Goal: Information Seeking & Learning: Learn about a topic

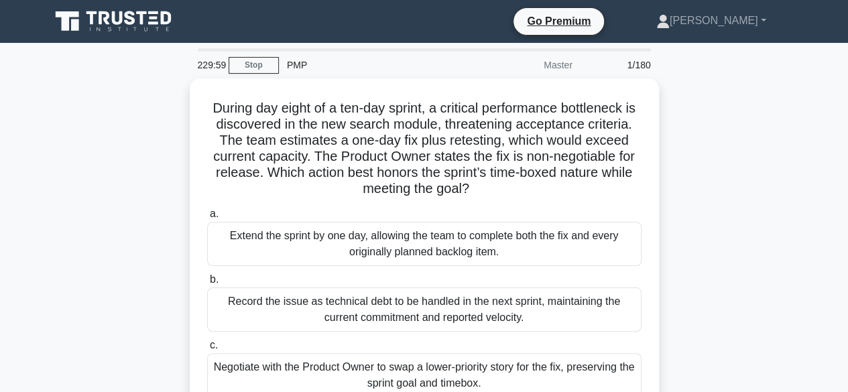
click at [72, 15] on icon at bounding box center [66, 20] width 23 height 19
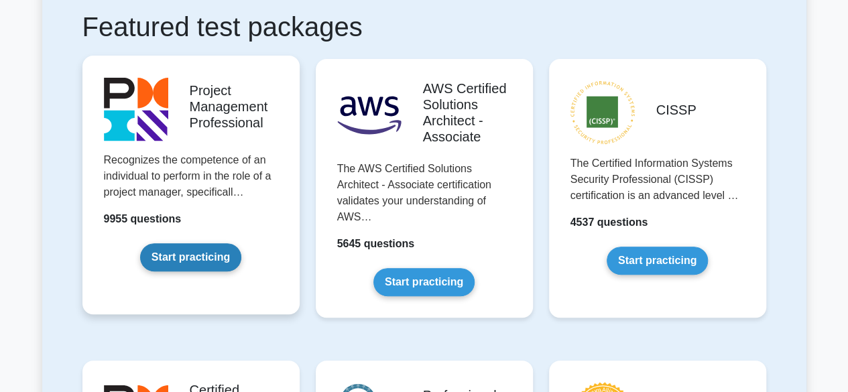
scroll to position [268, 0]
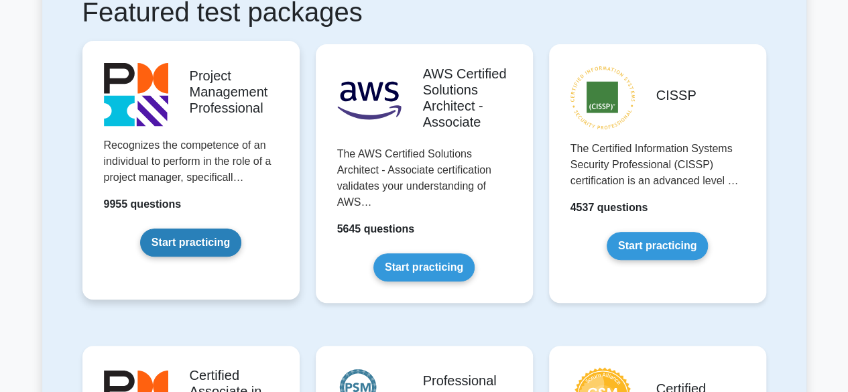
click at [182, 245] on link "Start practicing" at bounding box center [190, 243] width 101 height 28
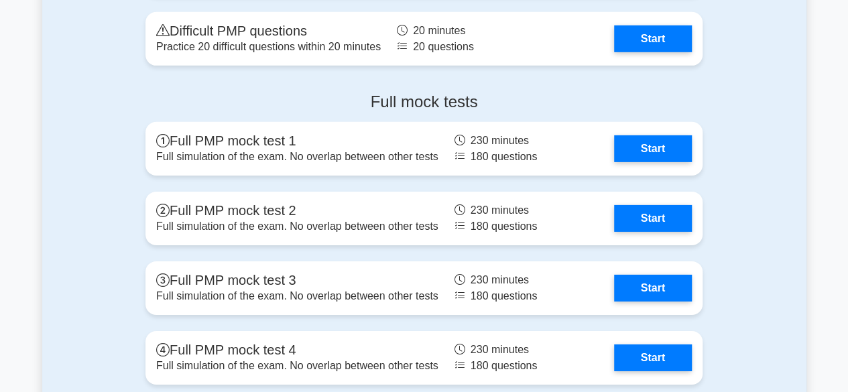
scroll to position [4628, 0]
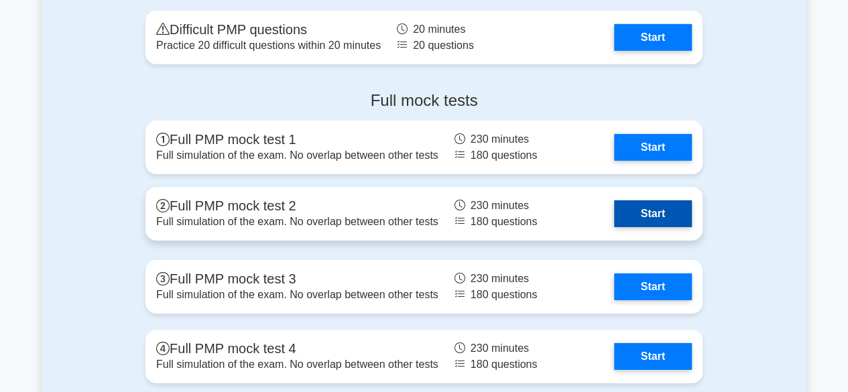
click at [614, 207] on link "Start" at bounding box center [653, 214] width 78 height 27
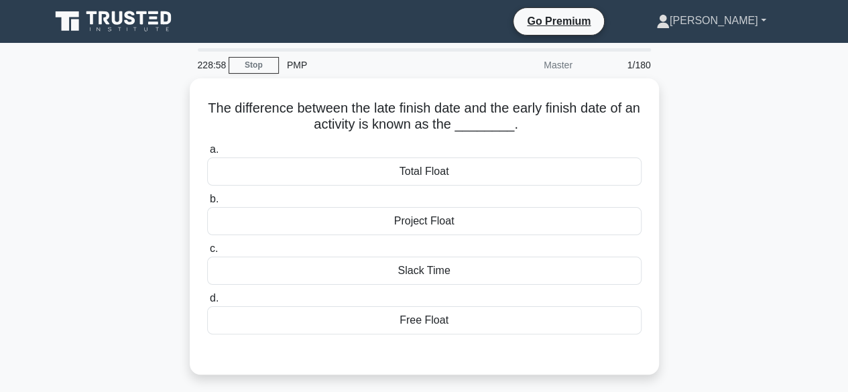
click at [740, 21] on link "[PERSON_NAME]" at bounding box center [711, 20] width 174 height 27
click at [700, 50] on link "Profile" at bounding box center [678, 52] width 106 height 21
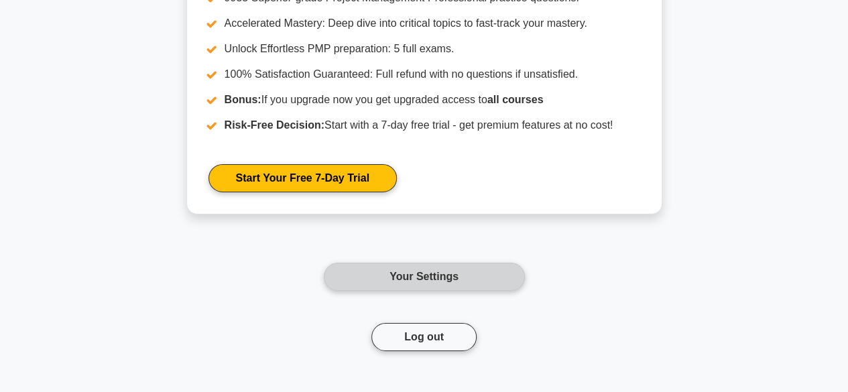
scroll to position [2335, 0]
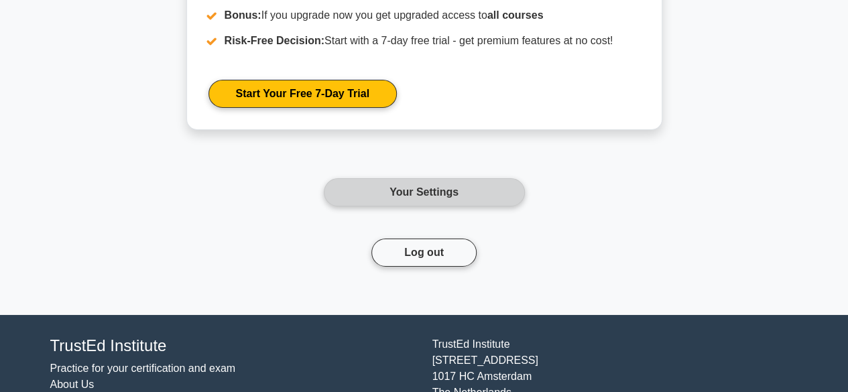
click at [396, 194] on link "Your Settings" at bounding box center [424, 192] width 201 height 28
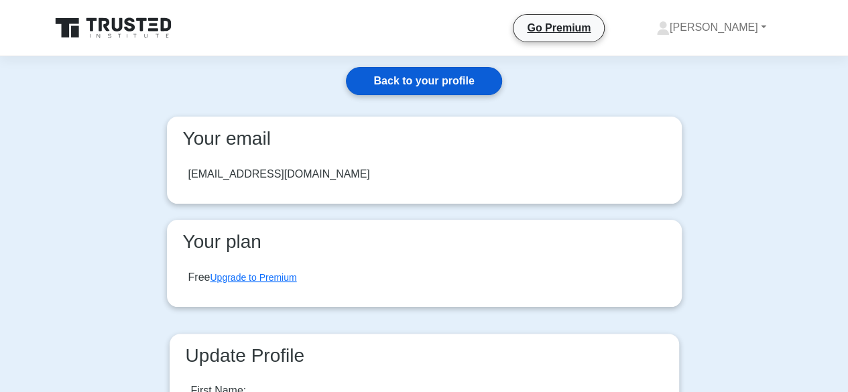
click at [448, 82] on link "Back to your profile" at bounding box center [424, 81] width 156 height 28
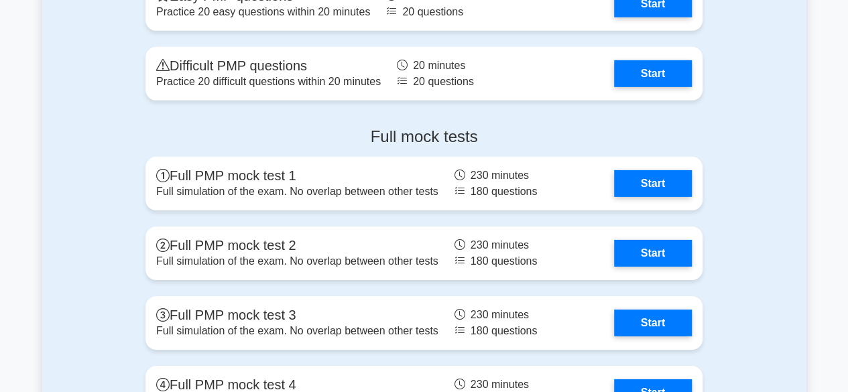
scroll to position [4695, 0]
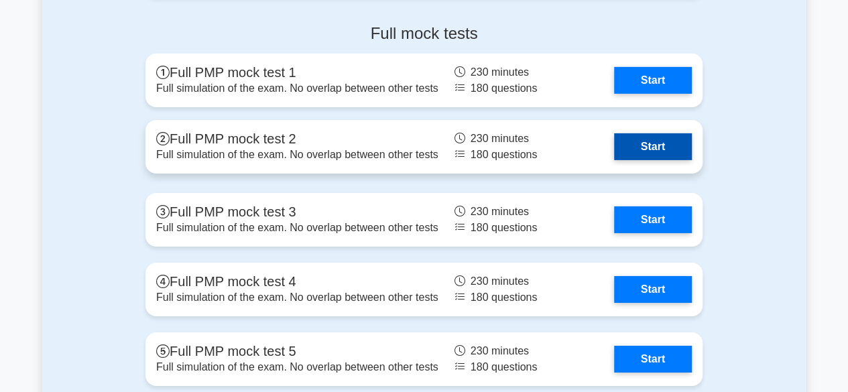
click at [630, 141] on link "Start" at bounding box center [653, 146] width 78 height 27
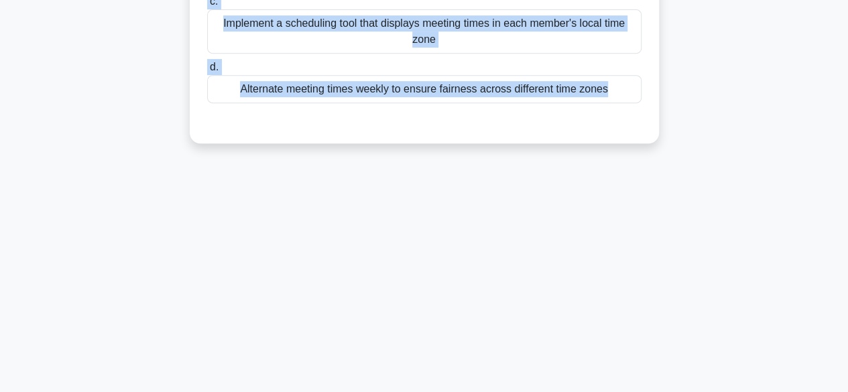
scroll to position [332, 0]
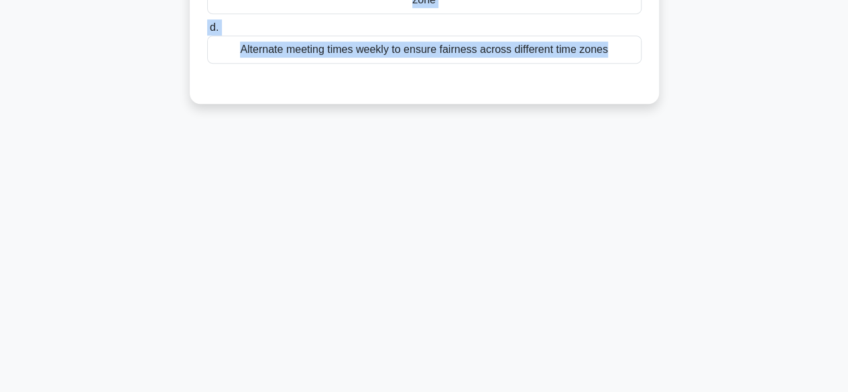
drag, startPoint x: 229, startPoint y: 104, endPoint x: 633, endPoint y: 45, distance: 408.7
copy div "As a project manager coordinating a team spread across [GEOGRAPHIC_DATA], [GEOG…"
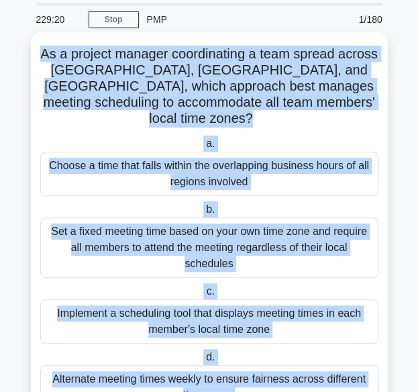
scroll to position [0, 0]
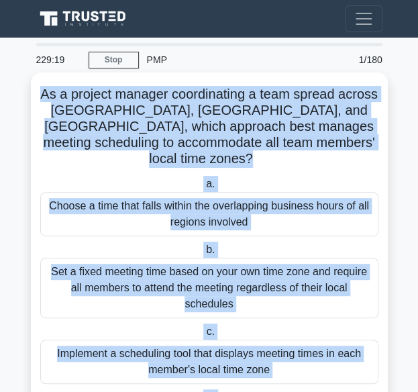
click at [225, 91] on h5 "As a project manager coordinating a team spread across [GEOGRAPHIC_DATA], [GEOG…" at bounding box center [209, 127] width 341 height 82
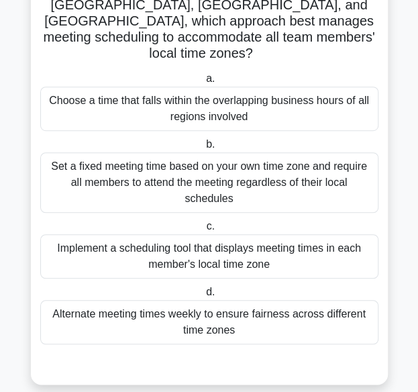
scroll to position [107, 0]
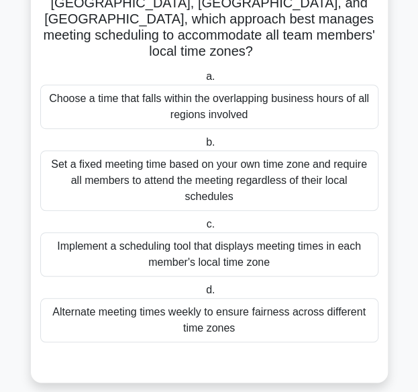
click at [198, 307] on div "Alternate meeting times weekly to ensure fairness across different time zones" at bounding box center [209, 320] width 338 height 44
click at [203, 294] on input "d. Alternate meeting times weekly to ensure fairness across different time zones" at bounding box center [203, 290] width 0 height 9
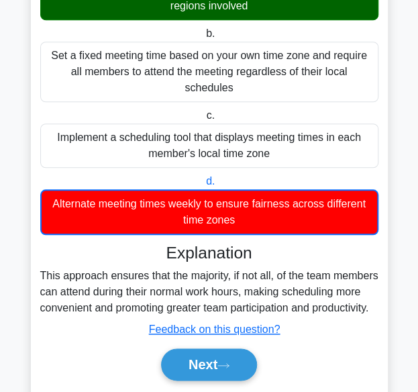
scroll to position [258, 0]
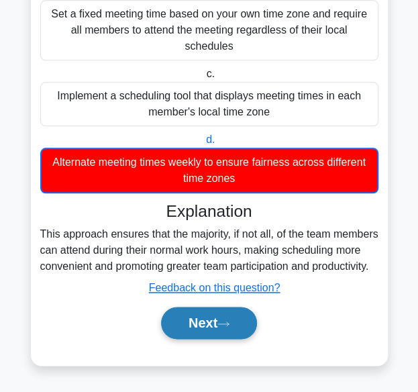
click at [213, 324] on button "Next" at bounding box center [209, 322] width 96 height 32
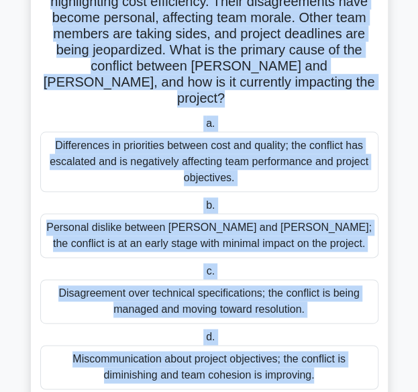
scroll to position [252, 0]
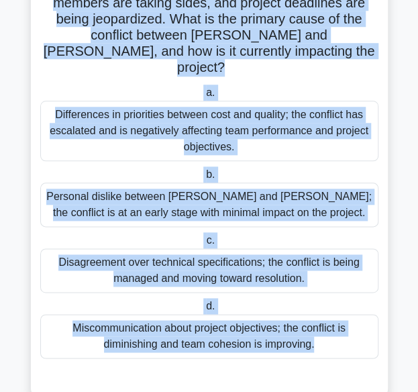
drag, startPoint x: 54, startPoint y: 44, endPoint x: 323, endPoint y: 332, distance: 394.3
click at [323, 332] on div "As a project manager, you observe that [PERSON_NAME], a senior engineer, and [P…" at bounding box center [209, 109] width 346 height 567
copy div "As a project manager, you observe that [PERSON_NAME], a senior engineer, and [P…"
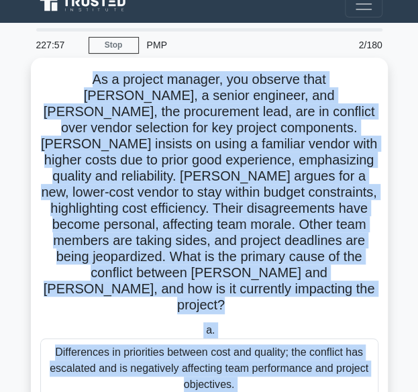
scroll to position [0, 0]
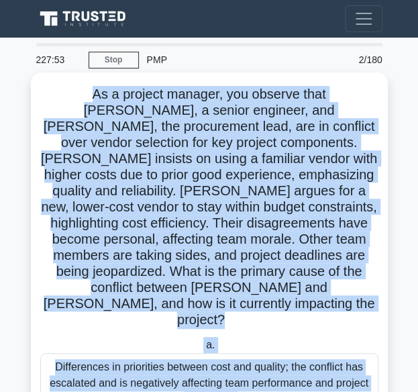
click at [173, 127] on h5 "As a project manager, you observe that [PERSON_NAME], a senior engineer, and [P…" at bounding box center [209, 207] width 341 height 243
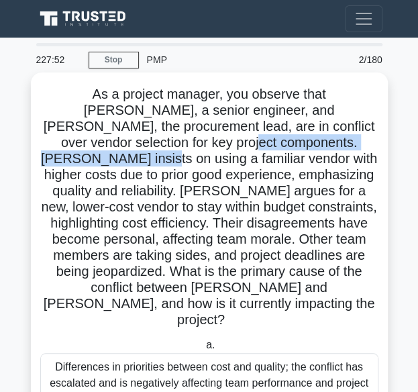
drag, startPoint x: 130, startPoint y: 144, endPoint x: 329, endPoint y: 148, distance: 199.2
click at [329, 148] on h5 "As a project manager, you observe that [PERSON_NAME], a senior engineer, and [P…" at bounding box center [209, 207] width 341 height 243
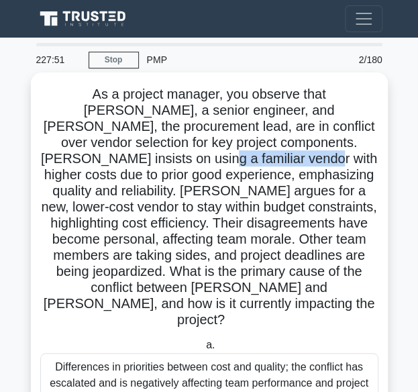
drag, startPoint x: 78, startPoint y: 164, endPoint x: 192, endPoint y: 164, distance: 114.7
click at [192, 164] on h5 "As a project manager, you observe that [PERSON_NAME], a senior engineer, and [P…" at bounding box center [209, 207] width 341 height 243
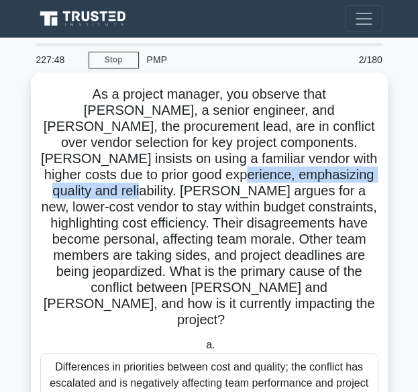
drag, startPoint x: 137, startPoint y: 178, endPoint x: 351, endPoint y: 180, distance: 214.0
click at [351, 180] on h5 "As a project manager, you observe that [PERSON_NAME], a senior engineer, and [P…" at bounding box center [209, 207] width 341 height 243
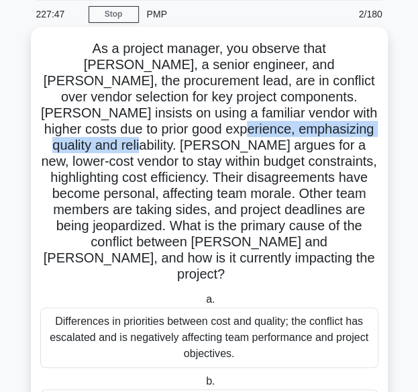
scroll to position [67, 0]
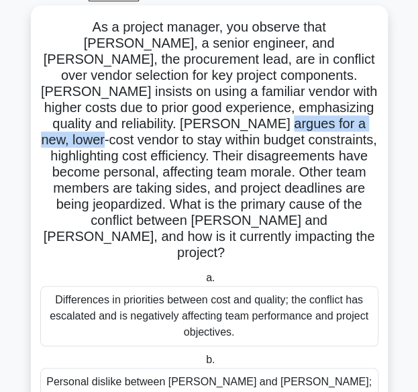
drag, startPoint x: 194, startPoint y: 125, endPoint x: 331, endPoint y: 127, distance: 136.8
click at [331, 127] on h5 "As a project manager, you observe that [PERSON_NAME], a senior engineer, and [P…" at bounding box center [209, 140] width 341 height 243
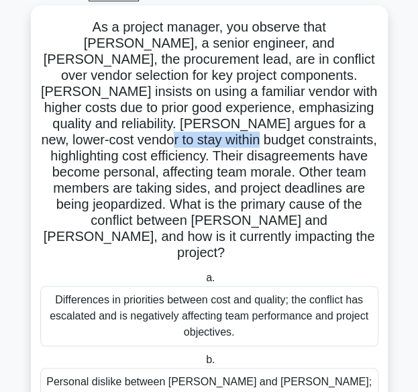
drag, startPoint x: 120, startPoint y: 142, endPoint x: 225, endPoint y: 144, distance: 104.6
click at [225, 144] on h5 "As a project manager, you observe that [PERSON_NAME], a senior engineer, and [P…" at bounding box center [209, 140] width 341 height 243
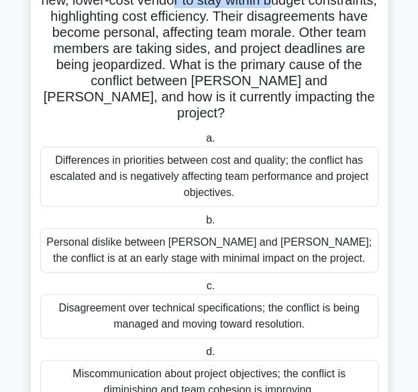
scroll to position [185, 0]
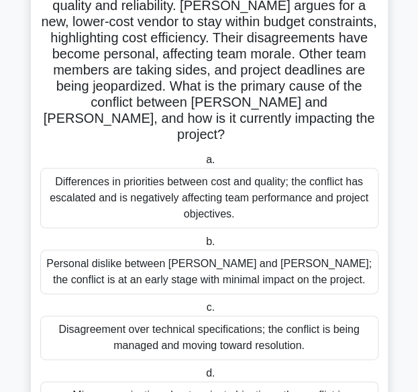
click at [216, 168] on div "Differences in priorities between cost and quality; the conflict has escalated …" at bounding box center [209, 198] width 338 height 60
click at [203, 164] on input "a. Differences in priorities between cost and quality; the conflict has escalat…" at bounding box center [203, 160] width 0 height 9
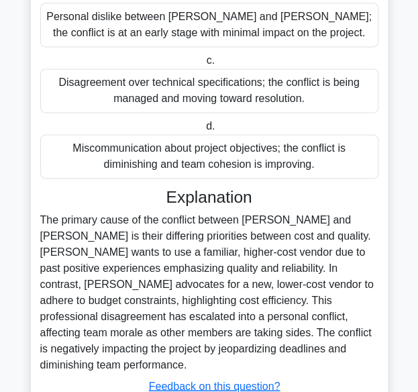
scroll to position [481, 0]
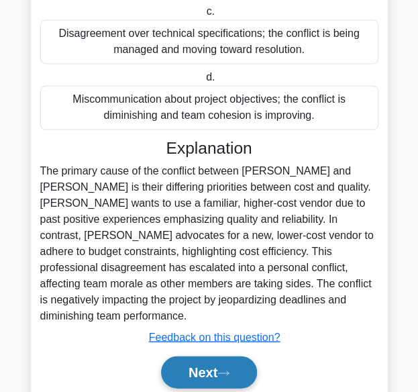
click at [228, 355] on button "Next" at bounding box center [209, 371] width 96 height 32
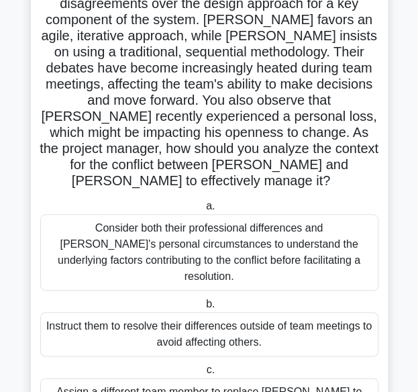
scroll to position [268, 0]
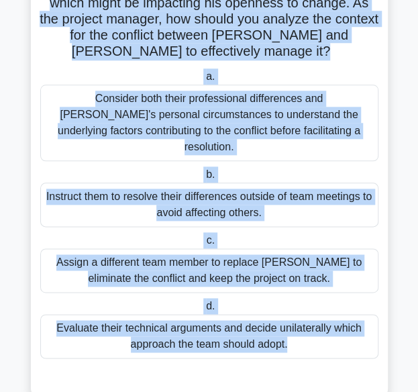
drag, startPoint x: 62, startPoint y: 25, endPoint x: 284, endPoint y: 332, distance: 379.4
click at [283, 332] on div "As a project manager on a software development project, you notice that two of …" at bounding box center [209, 101] width 346 height 583
copy div "As a project manager on a software development project, you notice that two of …"
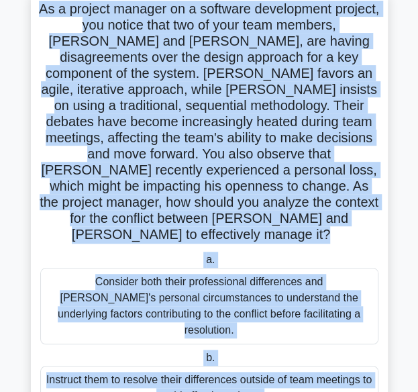
scroll to position [0, 0]
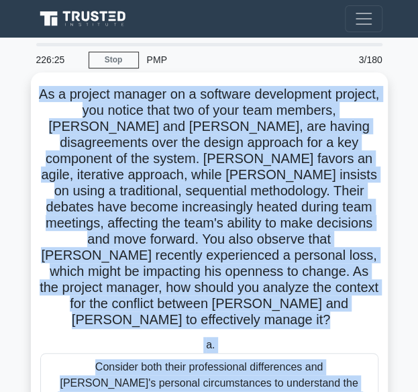
click at [89, 91] on h5 "As a project manager on a software development project, you notice that two of …" at bounding box center [209, 207] width 341 height 243
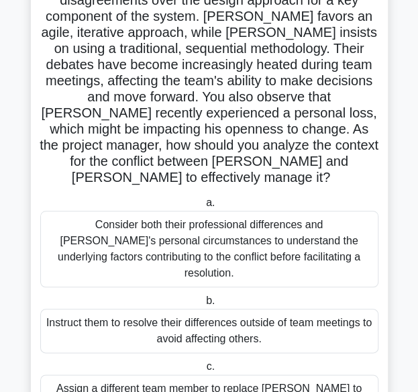
scroll to position [134, 0]
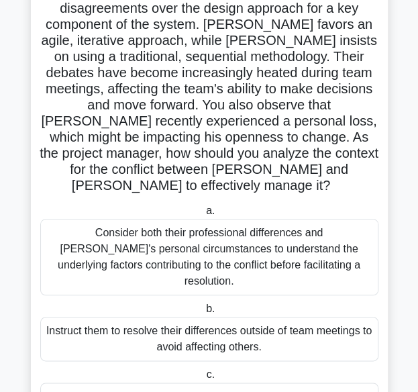
click at [230, 237] on div "Consider both their professional differences and [PERSON_NAME]'s personal circu…" at bounding box center [209, 257] width 338 height 76
click at [203, 215] on input "a. Consider both their professional differences and [PERSON_NAME]'s personal ci…" at bounding box center [203, 211] width 0 height 9
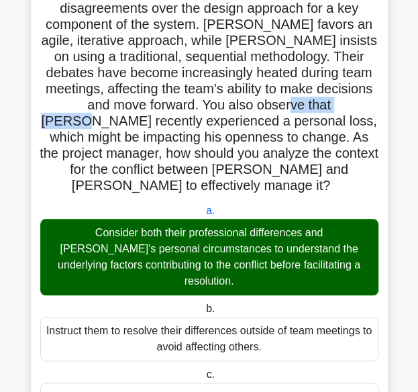
drag, startPoint x: 196, startPoint y: 104, endPoint x: 275, endPoint y: 106, distance: 79.2
click at [275, 106] on h5 "As a project manager on a software development project, you notice that two of …" at bounding box center [209, 73] width 341 height 243
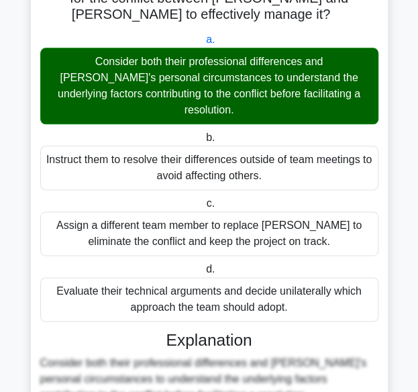
scroll to position [402, 0]
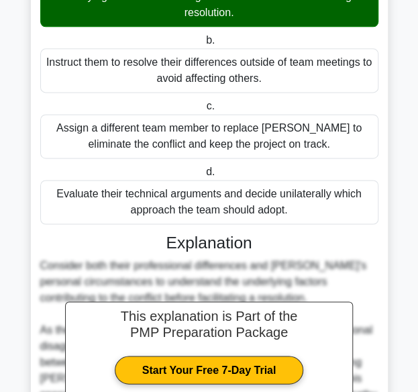
drag, startPoint x: 52, startPoint y: 161, endPoint x: 323, endPoint y: 162, distance: 271.6
click at [323, 180] on div "Evaluate their technical arguments and decide unilaterally which approach the t…" at bounding box center [209, 202] width 338 height 44
click at [300, 180] on div "Evaluate their technical arguments and decide unilaterally which approach the t…" at bounding box center [209, 202] width 338 height 44
click at [203, 176] on input "d. Evaluate their technical arguments and decide unilaterally which approach th…" at bounding box center [203, 172] width 0 height 9
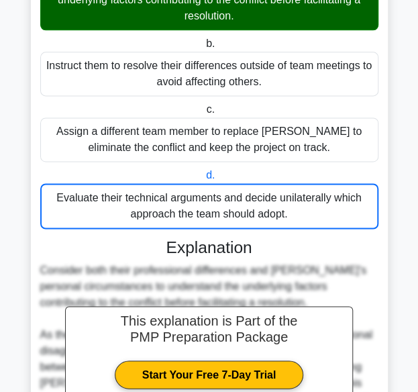
click at [395, 190] on main "223:49 Stop PMP Master 3/180 As a project manager on a software development pro…" at bounding box center [209, 191] width 418 height 1112
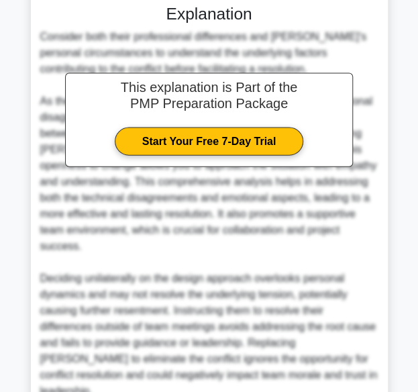
scroll to position [692, 0]
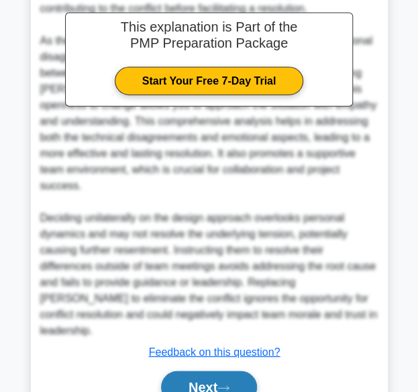
click at [231, 371] on button "Next" at bounding box center [209, 387] width 96 height 32
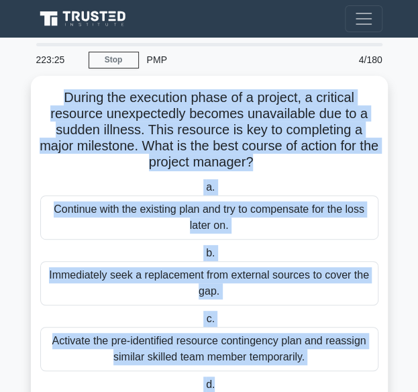
scroll to position [91, 0]
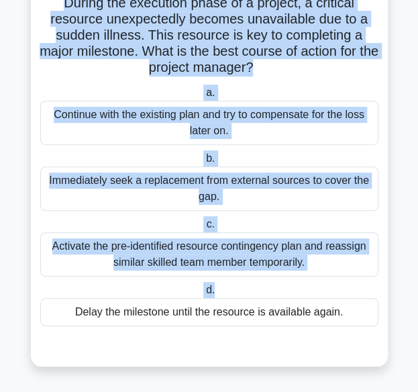
drag, startPoint x: 58, startPoint y: 97, endPoint x: 346, endPoint y: 319, distance: 363.9
click at [346, 319] on div "During the execution phase of a project, a critical resource unexpectedly becom…" at bounding box center [209, 174] width 346 height 374
copy div "During the execution phase of a project, a critical resource unexpectedly becom…"
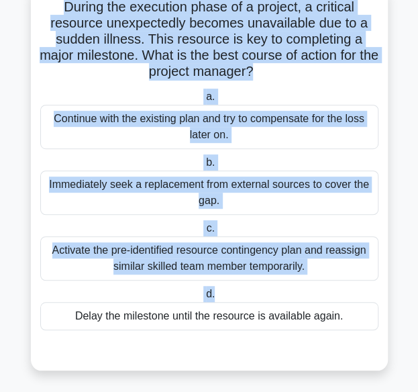
scroll to position [0, 0]
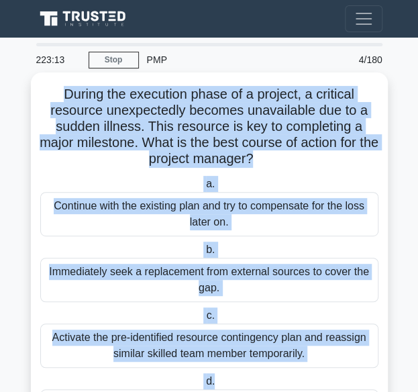
click at [135, 88] on h5 "During the execution phase of a project, a critical resource unexpectedly becom…" at bounding box center [209, 127] width 341 height 82
click at [93, 92] on h5 "During the execution phase of a project, a critical resource unexpectedly becom…" at bounding box center [209, 127] width 341 height 82
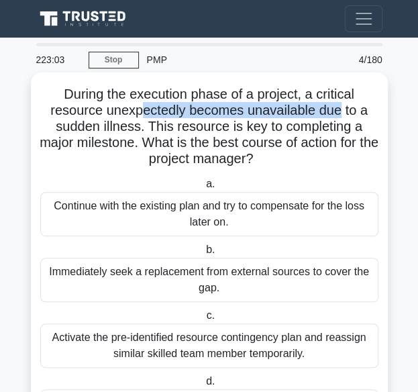
drag, startPoint x: 138, startPoint y: 114, endPoint x: 341, endPoint y: 112, distance: 203.2
click at [341, 112] on h5 "During the execution phase of a project, a critical resource unexpectedly becom…" at bounding box center [209, 127] width 341 height 82
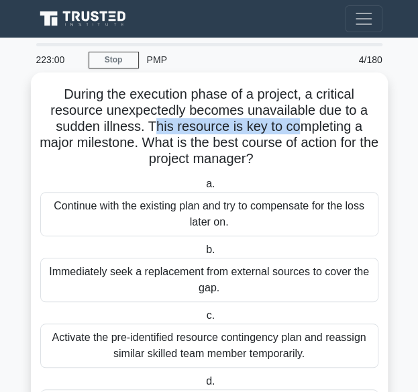
drag, startPoint x: 156, startPoint y: 131, endPoint x: 294, endPoint y: 131, distance: 138.2
click at [294, 131] on h5 "During the execution phase of a project, a critical resource unexpectedly becom…" at bounding box center [209, 127] width 341 height 82
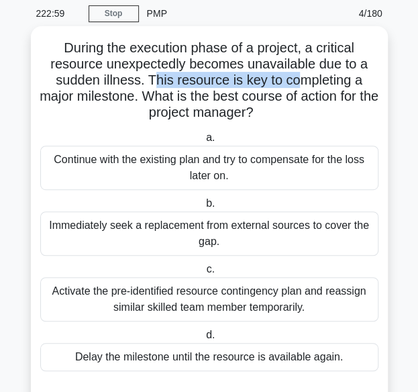
scroll to position [67, 0]
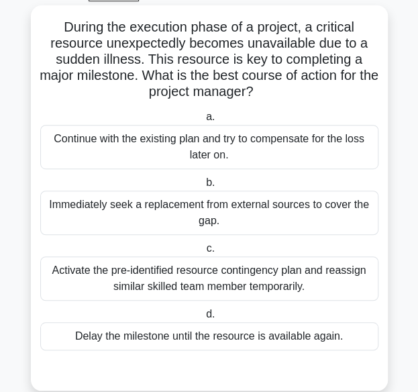
click at [156, 219] on div "Immediately seek a replacement from external sources to cover the gap." at bounding box center [209, 212] width 338 height 44
click at [203, 187] on input "b. Immediately seek a replacement from external sources to cover the gap." at bounding box center [203, 182] width 0 height 9
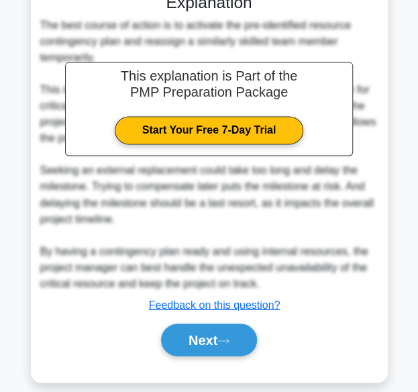
scroll to position [451, 0]
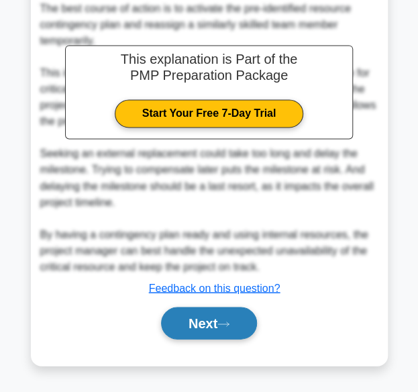
click at [229, 320] on icon at bounding box center [223, 323] width 12 height 7
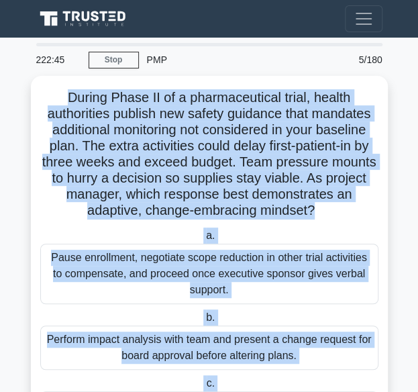
scroll to position [172, 0]
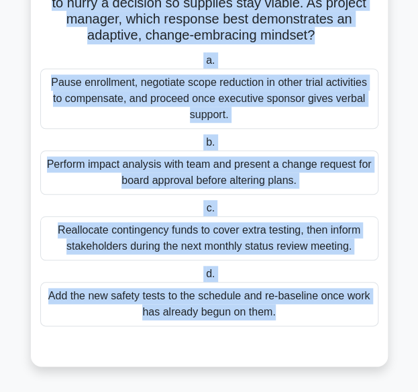
drag, startPoint x: 64, startPoint y: 99, endPoint x: 290, endPoint y: 335, distance: 327.3
click at [289, 335] on div "During Phase II of a pharmaceutical trial, health authorities publish new safet…" at bounding box center [209, 133] width 346 height 455
copy div "During Phase II of a pharmaceutical trial, health authorities publish new safet…"
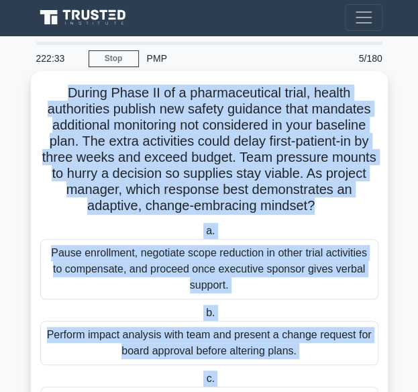
scroll to position [0, 0]
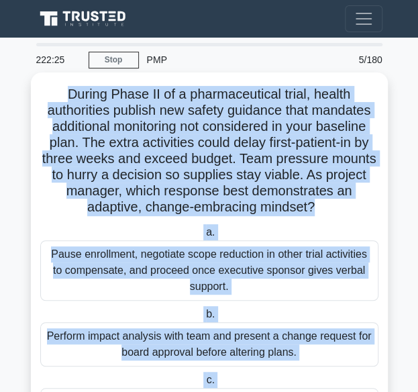
click at [141, 115] on h5 "During Phase II of a pharmaceutical trial, health authorities publish new safet…" at bounding box center [209, 151] width 341 height 130
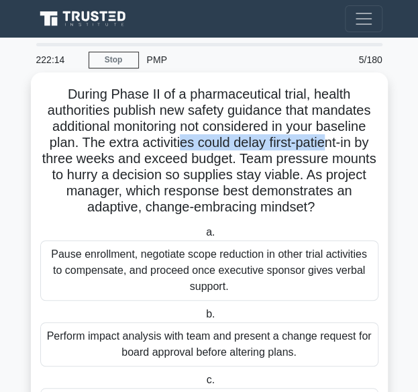
drag, startPoint x: 181, startPoint y: 140, endPoint x: 329, endPoint y: 140, distance: 147.5
click at [329, 140] on h5 "During Phase II of a pharmaceutical trial, health authorities publish new safet…" at bounding box center [209, 151] width 341 height 130
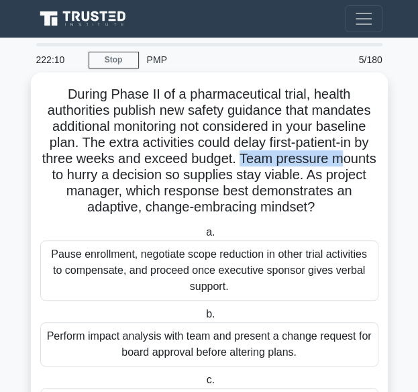
drag, startPoint x: 266, startPoint y: 163, endPoint x: 275, endPoint y: 166, distance: 10.0
click at [347, 163] on h5 "During Phase II of a pharmaceutical trial, health authorities publish new safet…" at bounding box center [209, 151] width 341 height 130
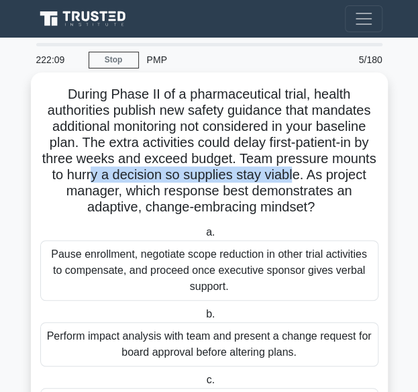
drag, startPoint x: 91, startPoint y: 178, endPoint x: 292, endPoint y: 177, distance: 201.9
click at [292, 177] on h5 "During Phase II of a pharmaceutical trial, health authorities publish new safet…" at bounding box center [209, 151] width 341 height 130
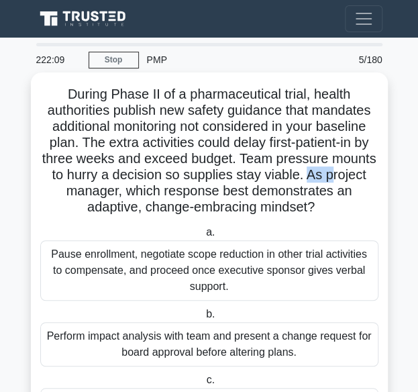
drag, startPoint x: 318, startPoint y: 177, endPoint x: 335, endPoint y: 177, distance: 17.4
click at [335, 177] on h5 "During Phase II of a pharmaceutical trial, health authorities publish new safet…" at bounding box center [209, 151] width 341 height 130
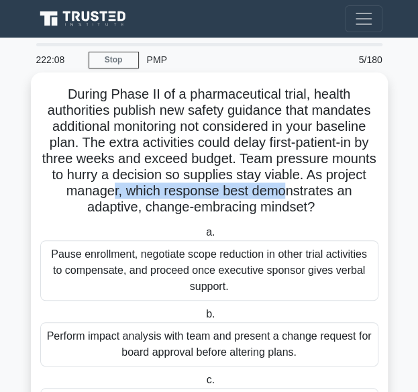
drag, startPoint x: 113, startPoint y: 198, endPoint x: 292, endPoint y: 193, distance: 178.5
click at [288, 194] on h5 "During Phase II of a pharmaceutical trial, health authorities publish new safet…" at bounding box center [209, 151] width 341 height 130
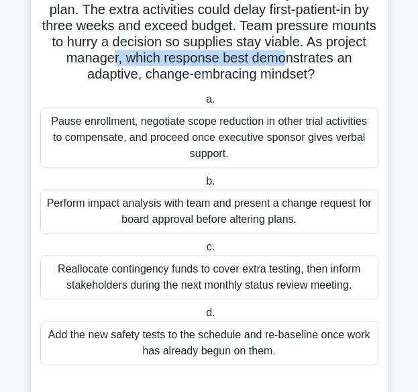
scroll to position [134, 0]
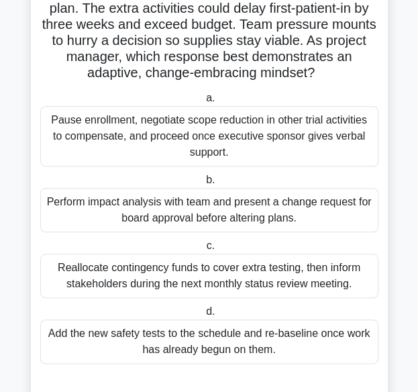
click at [170, 212] on div "Perform impact analysis with team and present a change request for board approv…" at bounding box center [209, 210] width 338 height 44
click at [203, 184] on input "b. Perform impact analysis with team and present a change request for board app…" at bounding box center [203, 180] width 0 height 9
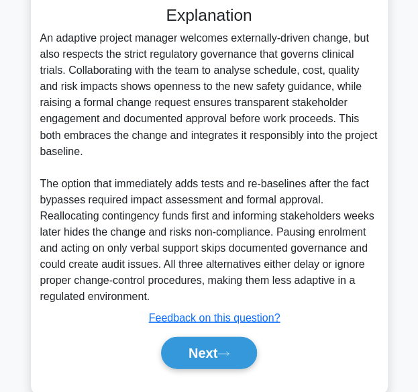
scroll to position [529, 0]
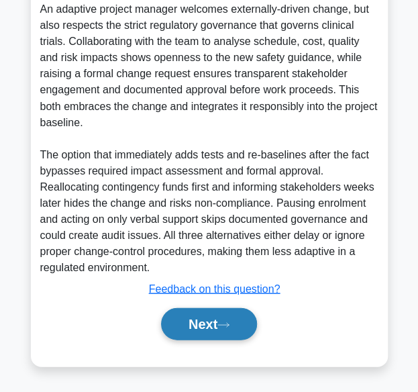
click at [229, 325] on icon at bounding box center [223, 324] width 12 height 7
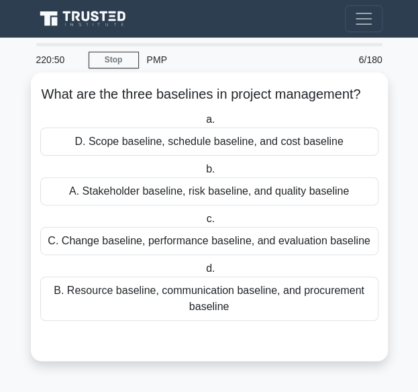
scroll to position [0, 0]
drag, startPoint x: 43, startPoint y: 98, endPoint x: 357, endPoint y: 315, distance: 382.3
click at [357, 315] on div "What are the three baselines in project management? .spinner_0XTQ{transform-ori…" at bounding box center [209, 217] width 346 height 278
copy div "What are the three baselines in project management? .spinner_0XTQ{transform-ori…"
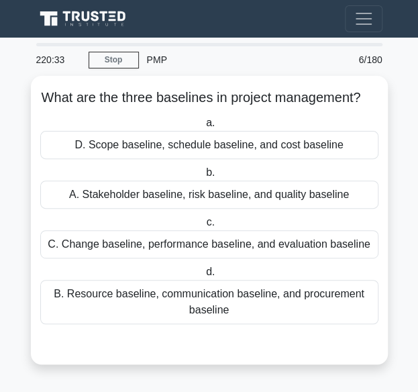
click at [30, 170] on form "What are the three baselines in project management? .spinner_0XTQ{transform-ori…" at bounding box center [209, 228] width 362 height 304
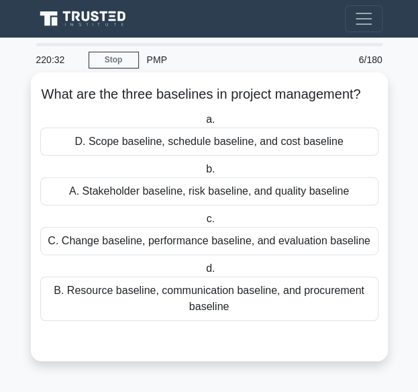
click at [225, 156] on div "D. Scope baseline, schedule baseline, and cost baseline" at bounding box center [209, 141] width 338 height 28
click at [203, 124] on input "a. D. Scope baseline, schedule baseline, and cost baseline" at bounding box center [203, 119] width 0 height 9
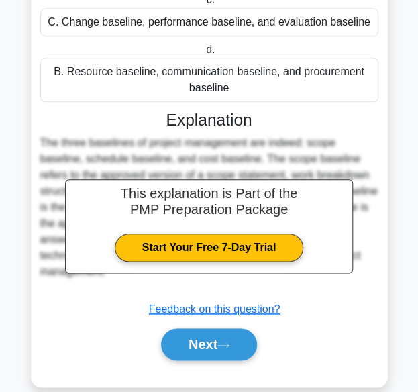
scroll to position [256, 0]
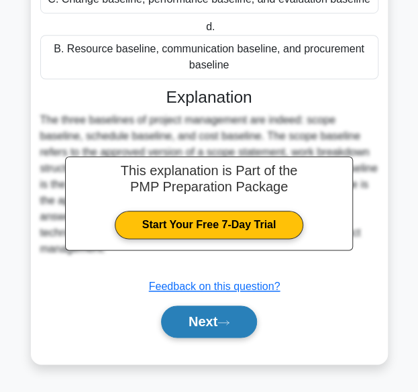
click at [223, 321] on icon at bounding box center [223, 322] width 12 height 7
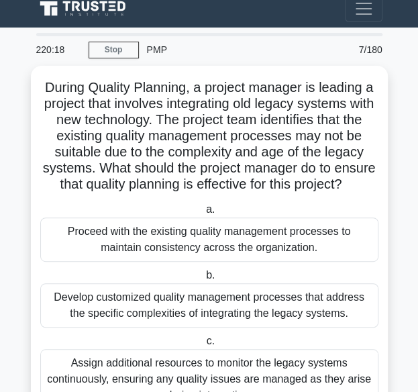
scroll to position [156, 0]
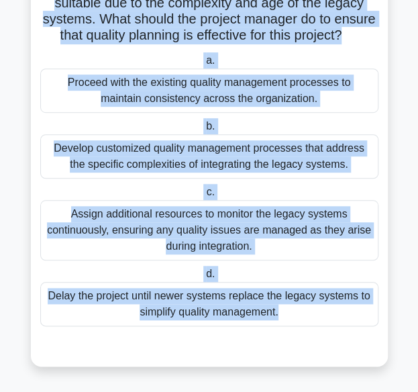
drag, startPoint x: 43, startPoint y: 96, endPoint x: 317, endPoint y: 331, distance: 361.5
click at [317, 331] on div "During Quality Planning, a project manager is leading a project that involves i…" at bounding box center [209, 141] width 346 height 439
copy div "During Quality Planning, a project manager is leading a project that involves i…"
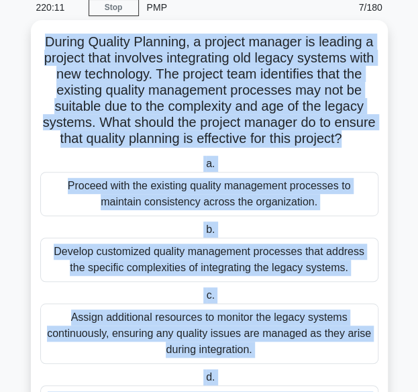
scroll to position [0, 0]
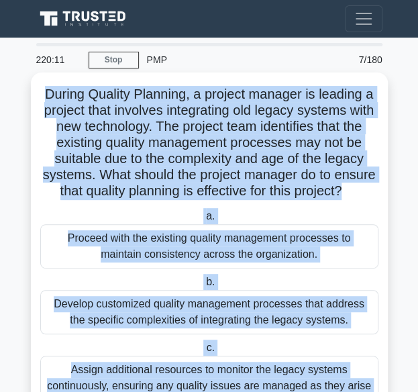
click at [56, 95] on h5 "During Quality Planning, a project manager is leading a project that involves i…" at bounding box center [209, 143] width 341 height 114
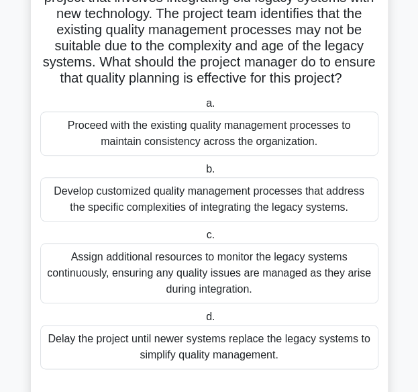
scroll to position [134, 0]
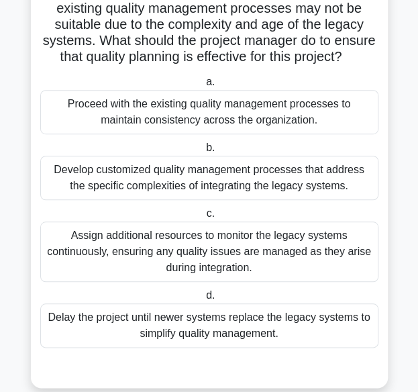
click at [206, 176] on div "Develop customized quality management processes that address the specific compl…" at bounding box center [209, 178] width 338 height 44
click at [203, 152] on input "b. Develop customized quality management processes that address the specific co…" at bounding box center [203, 148] width 0 height 9
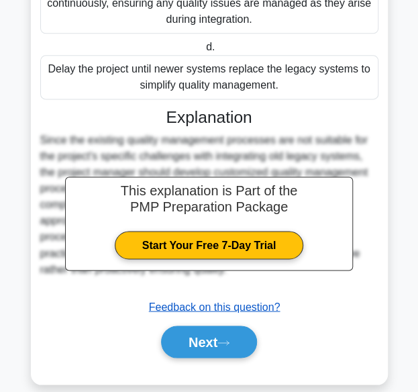
scroll to position [400, 0]
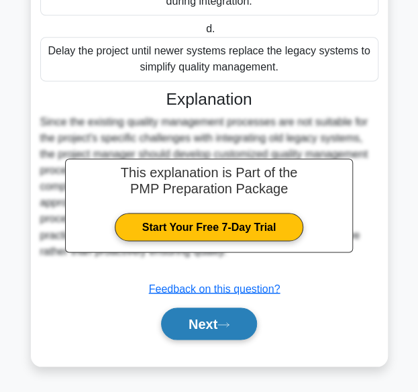
click at [229, 317] on button "Next" at bounding box center [209, 323] width 96 height 32
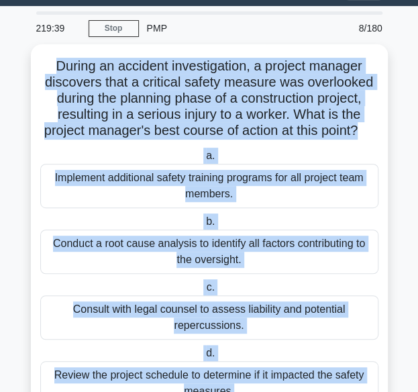
scroll to position [123, 0]
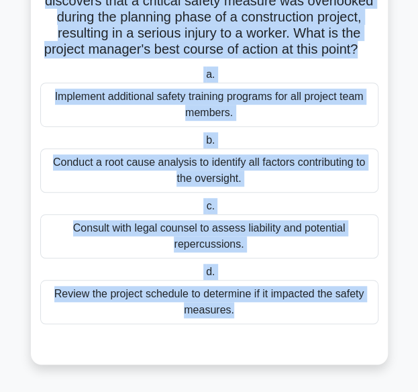
drag, startPoint x: 52, startPoint y: 93, endPoint x: 284, endPoint y: 356, distance: 351.6
click at [284, 356] on div "During an accident investigation, a project manager discovers that a critical s…" at bounding box center [209, 163] width 346 height 390
copy div "During an accident investigation, a project manager discovers that a critical s…"
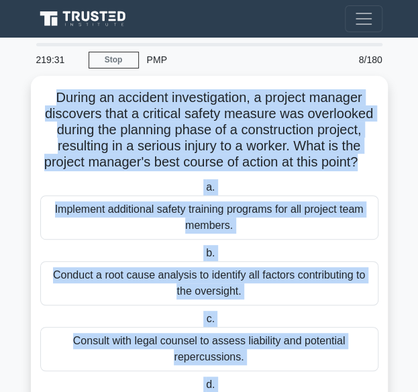
click at [393, 110] on main "219:31 Stop PMP Master 8/180 During an accident investigation, a project manage…" at bounding box center [209, 269] width 418 height 463
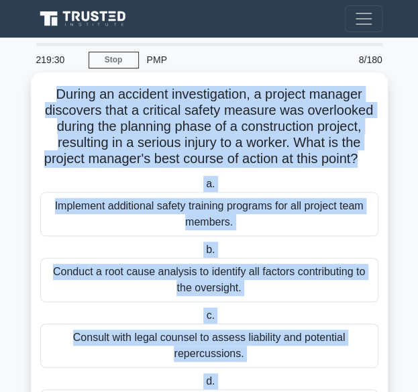
click at [151, 81] on div "During an accident investigation, a project manager discovers that a critical s…" at bounding box center [209, 273] width 346 height 390
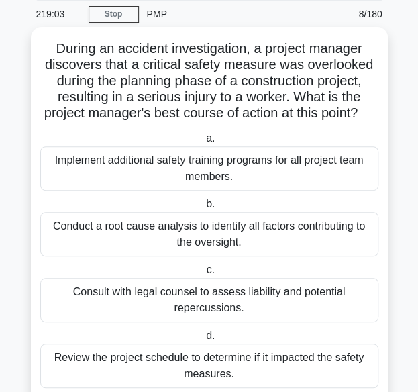
scroll to position [67, 0]
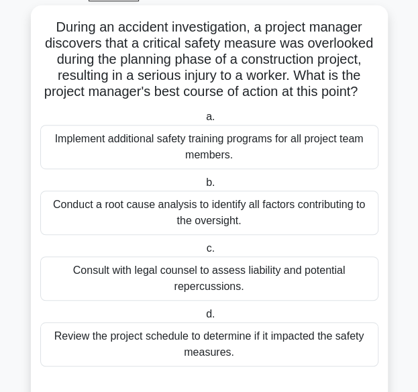
click at [219, 225] on div "Conduct a root cause analysis to identify all factors contributing to the overs…" at bounding box center [209, 212] width 338 height 44
click at [203, 187] on input "b. Conduct a root cause analysis to identify all factors contributing to the ov…" at bounding box center [203, 182] width 0 height 9
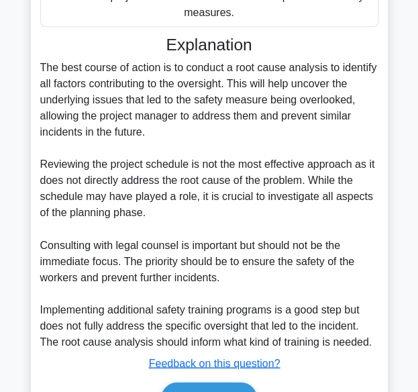
scroll to position [497, 0]
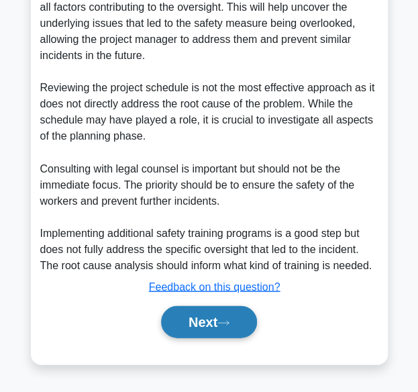
click at [221, 319] on button "Next" at bounding box center [209, 321] width 96 height 32
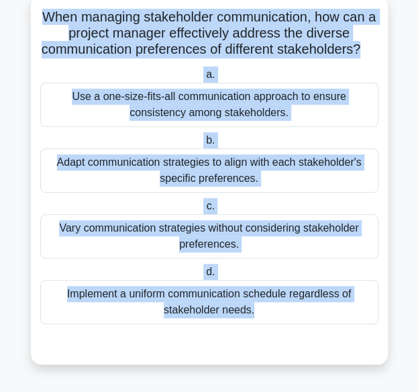
scroll to position [91, 0]
drag, startPoint x: 43, startPoint y: 95, endPoint x: 341, endPoint y: 335, distance: 382.1
click at [341, 335] on div "When managing stakeholder communication, how can a project manager effectively …" at bounding box center [209, 180] width 346 height 358
copy div "When managing stakeholder communication, how can a project manager effectively …"
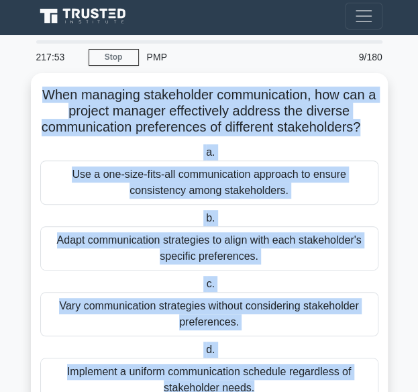
scroll to position [0, 0]
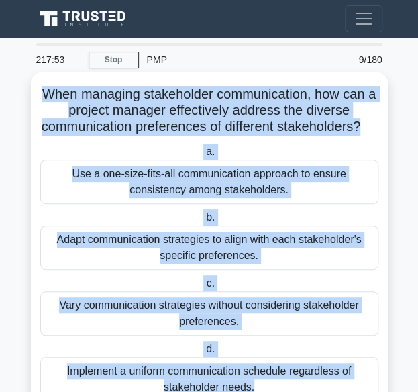
click at [107, 104] on h5 "When managing stakeholder communication, how can a project manager effectively …" at bounding box center [209, 111] width 341 height 50
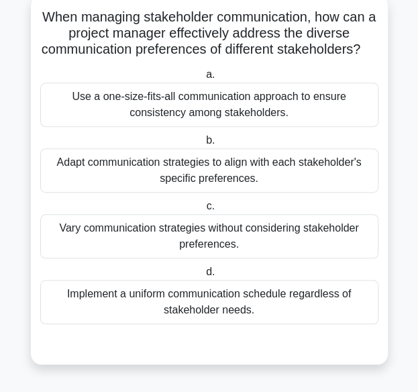
scroll to position [24, 0]
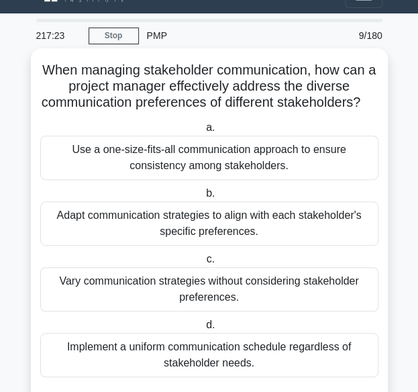
click at [182, 237] on div "Adapt communication strategies to align with each stakeholder's specific prefer…" at bounding box center [209, 223] width 338 height 44
click at [203, 198] on input "b. Adapt communication strategies to align with each stakeholder's specific pre…" at bounding box center [203, 193] width 0 height 9
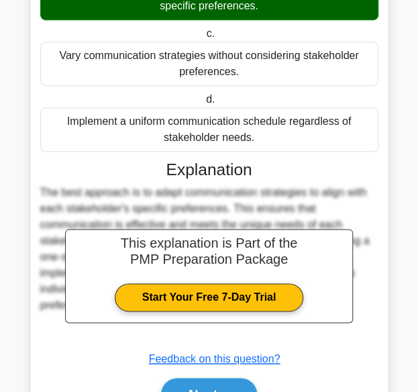
scroll to position [336, 0]
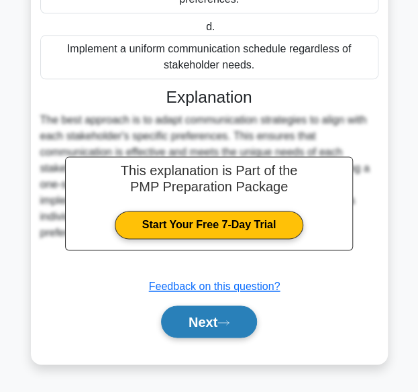
click at [225, 326] on icon at bounding box center [223, 322] width 12 height 7
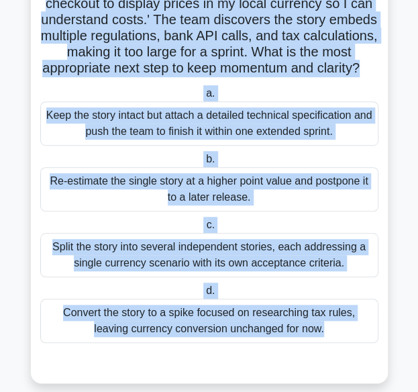
scroll to position [156, 0]
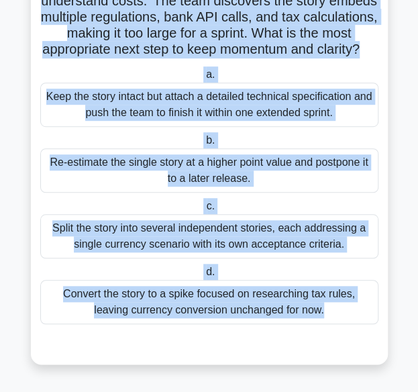
drag, startPoint x: 38, startPoint y: 96, endPoint x: 318, endPoint y: 329, distance: 364.3
click at [318, 329] on div "During backlog refinement, the product owner presents a user story: 'As an inte…" at bounding box center [209, 147] width 346 height 423
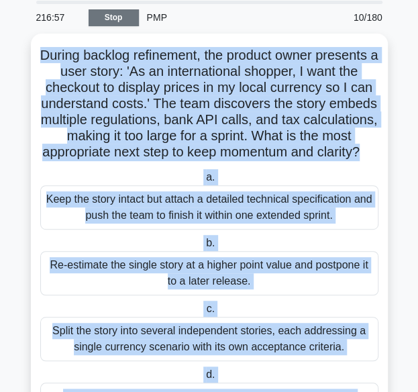
scroll to position [21, 0]
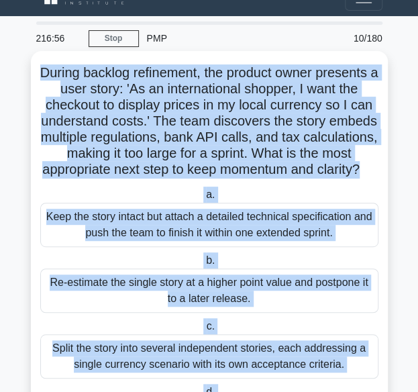
click at [114, 76] on h5 "During backlog refinement, the product owner presents a user story: 'As an inte…" at bounding box center [209, 121] width 341 height 114
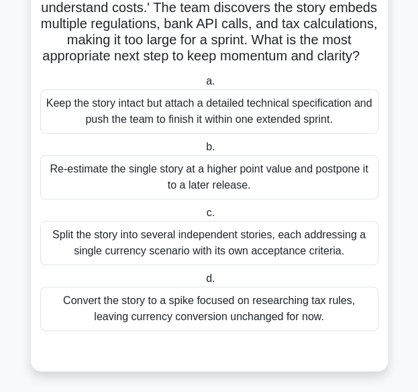
scroll to position [156, 0]
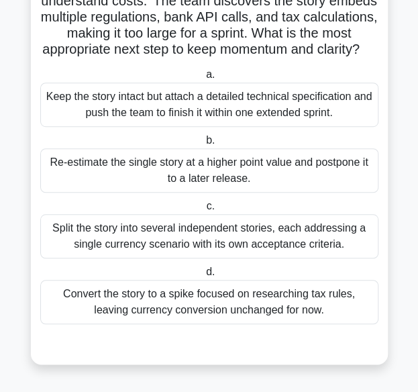
click at [215, 225] on div "Split the story into several independent stories, each addressing a single curr…" at bounding box center [209, 236] width 338 height 44
click at [203, 211] on input "c. Split the story into several independent stories, each addressing a single c…" at bounding box center [203, 206] width 0 height 9
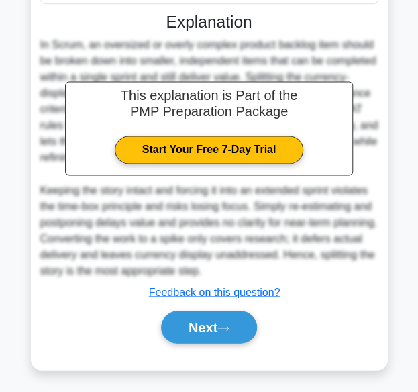
scroll to position [481, 0]
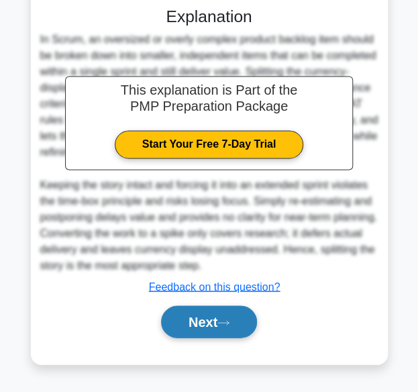
click at [231, 330] on button "Next" at bounding box center [209, 321] width 96 height 32
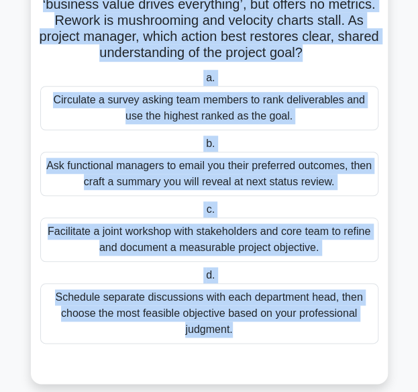
scroll to position [188, 0]
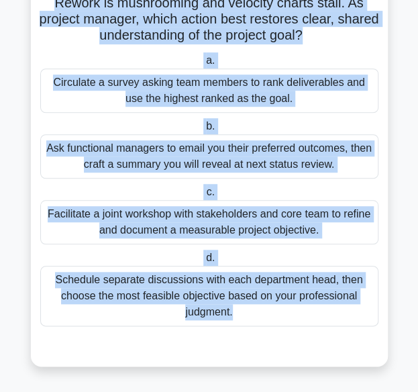
drag, startPoint x: 52, startPoint y: 91, endPoint x: 323, endPoint y: 328, distance: 360.2
click at [323, 328] on div "During sprint 3 of a nine-month product upgrade, engineers debate whether the c…" at bounding box center [209, 125] width 346 height 471
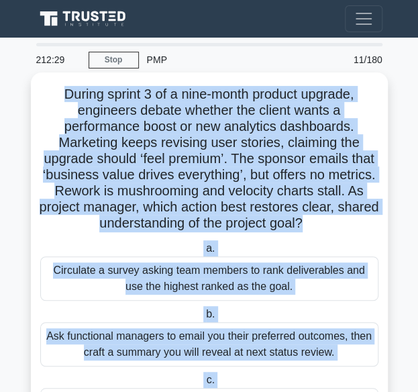
click at [119, 100] on h5 "During sprint 3 of a nine-month product upgrade, engineers debate whether the c…" at bounding box center [209, 159] width 341 height 146
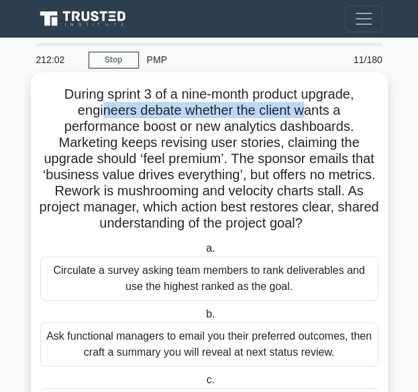
drag, startPoint x: 102, startPoint y: 110, endPoint x: 306, endPoint y: 107, distance: 204.6
click at [306, 107] on h5 "During sprint 3 of a nine-month product upgrade, engineers debate whether the c…" at bounding box center [209, 159] width 341 height 146
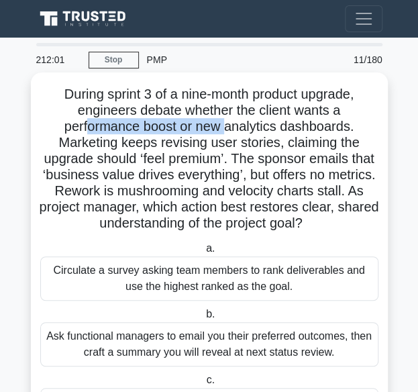
drag, startPoint x: 88, startPoint y: 131, endPoint x: 229, endPoint y: 125, distance: 141.6
click at [229, 125] on h5 "During sprint 3 of a nine-month product upgrade, engineers debate whether the c…" at bounding box center [209, 159] width 341 height 146
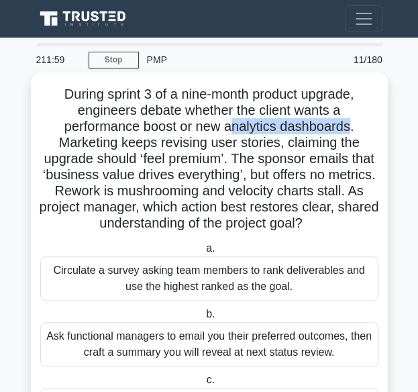
drag, startPoint x: 235, startPoint y: 125, endPoint x: 351, endPoint y: 127, distance: 116.7
click at [351, 127] on h5 "During sprint 3 of a nine-month product upgrade, engineers debate whether the c…" at bounding box center [209, 159] width 341 height 146
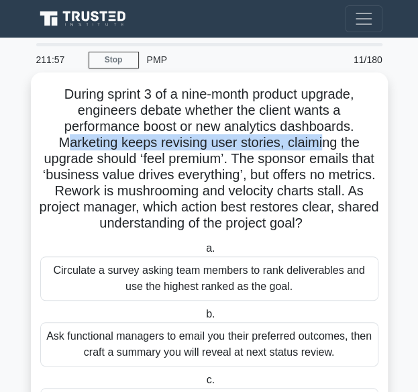
drag, startPoint x: 66, startPoint y: 148, endPoint x: 325, endPoint y: 142, distance: 259.0
click at [325, 142] on h5 "During sprint 3 of a nine-month product upgrade, engineers debate whether the c…" at bounding box center [209, 159] width 341 height 146
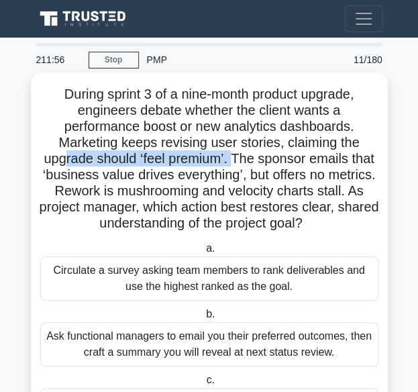
drag, startPoint x: 62, startPoint y: 162, endPoint x: 234, endPoint y: 164, distance: 172.4
click at [234, 164] on h5 "During sprint 3 of a nine-month product upgrade, engineers debate whether the c…" at bounding box center [209, 159] width 341 height 146
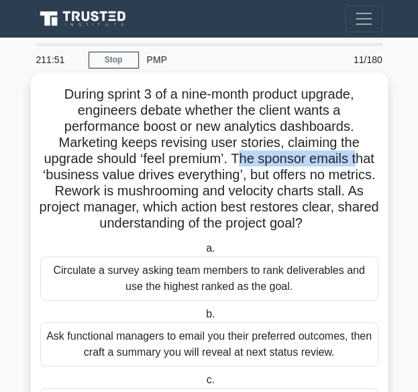
drag, startPoint x: 274, startPoint y: 162, endPoint x: 357, endPoint y: 160, distance: 83.2
click at [357, 160] on h5 "During sprint 3 of a nine-month product upgrade, engineers debate whether the c…" at bounding box center [209, 159] width 341 height 146
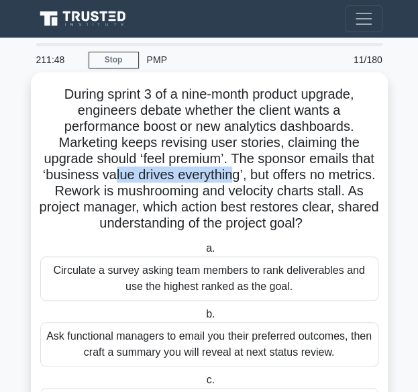
drag, startPoint x: 111, startPoint y: 179, endPoint x: 232, endPoint y: 175, distance: 121.5
click at [232, 175] on h5 "During sprint 3 of a nine-month product upgrade, engineers debate whether the c…" at bounding box center [209, 159] width 341 height 146
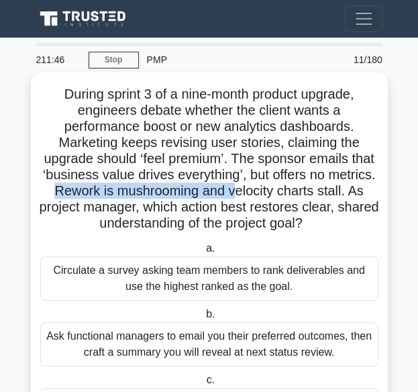
drag, startPoint x: 50, startPoint y: 198, endPoint x: 233, endPoint y: 191, distance: 183.2
click at [233, 191] on h5 "During sprint 3 of a nine-month product upgrade, engineers debate whether the c…" at bounding box center [209, 159] width 341 height 146
drag, startPoint x: 343, startPoint y: 197, endPoint x: 48, endPoint y: 198, distance: 295.1
click at [48, 198] on h5 "During sprint 3 of a nine-month product upgrade, engineers debate whether the c…" at bounding box center [209, 159] width 341 height 146
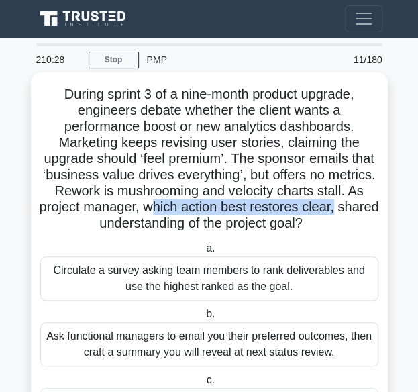
drag, startPoint x: 178, startPoint y: 209, endPoint x: 367, endPoint y: 209, distance: 189.1
click at [367, 209] on h5 "During sprint 3 of a nine-month product upgrade, engineers debate whether the c…" at bounding box center [209, 159] width 341 height 146
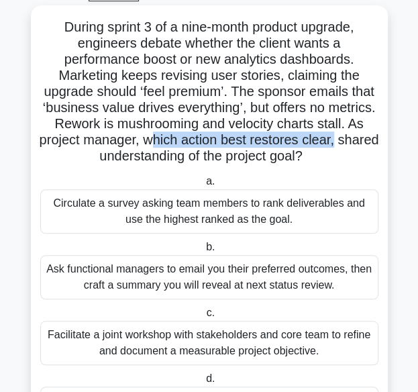
scroll to position [134, 0]
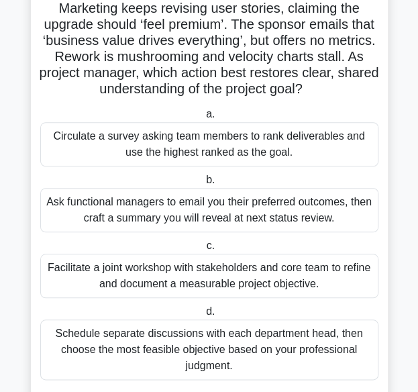
click at [190, 278] on div "Facilitate a joint workshop with stakeholders and core team to refine and docum…" at bounding box center [209, 276] width 338 height 44
click at [203, 250] on input "c. Facilitate a joint workshop with stakeholders and core team to refine and do…" at bounding box center [203, 245] width 0 height 9
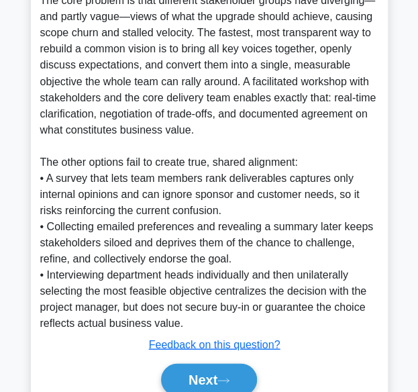
scroll to position [610, 0]
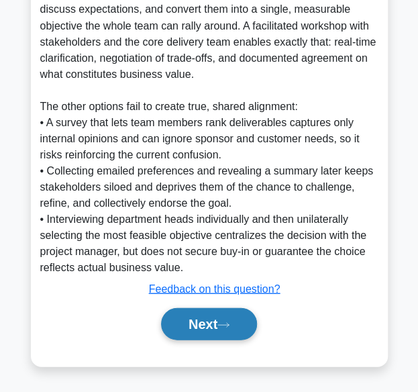
click at [217, 318] on button "Next" at bounding box center [209, 323] width 96 height 32
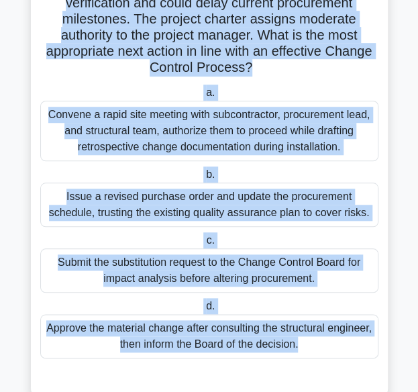
scroll to position [204, 0]
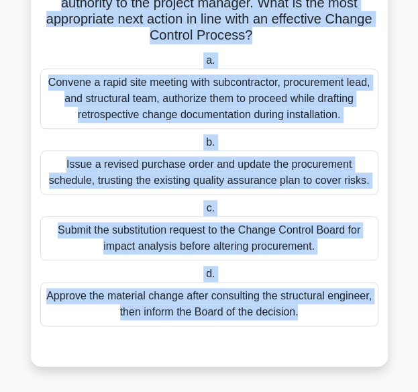
drag, startPoint x: 60, startPoint y: 93, endPoint x: 337, endPoint y: 318, distance: 356.1
click at [337, 318] on div "During a pharmaceutical plant upgrade, the HVAC subcontractor notes that a diff…" at bounding box center [209, 117] width 346 height 487
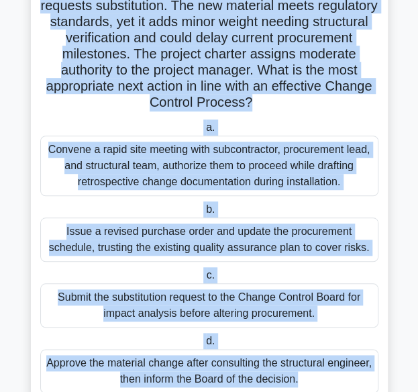
scroll to position [0, 0]
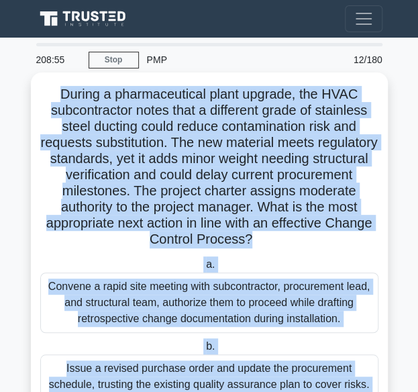
click at [56, 93] on h5 "During a pharmaceutical plant upgrade, the HVAC subcontractor notes that a diff…" at bounding box center [209, 167] width 341 height 162
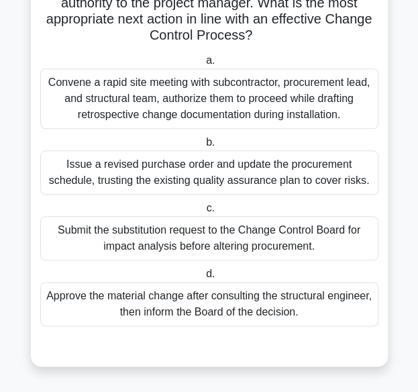
scroll to position [204, 0]
click at [234, 250] on div "Submit the substitution request to the Change Control Board for impact analysis…" at bounding box center [209, 238] width 338 height 44
click at [203, 213] on input "c. Submit the substitution request to the Change Control Board for impact analy…" at bounding box center [203, 208] width 0 height 9
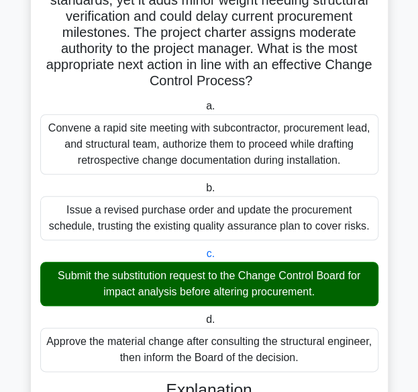
scroll to position [137, 0]
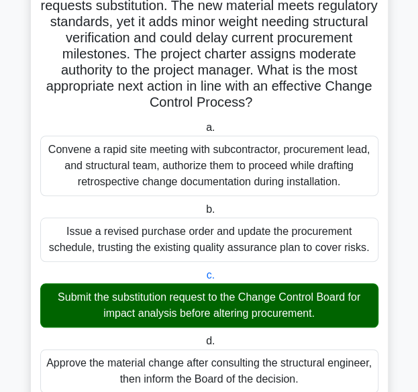
click at [286, 82] on h5 "During a pharmaceutical plant upgrade, the HVAC subcontractor notes that a diff…" at bounding box center [209, 30] width 341 height 162
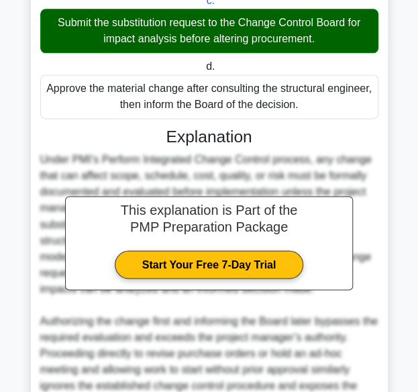
scroll to position [545, 0]
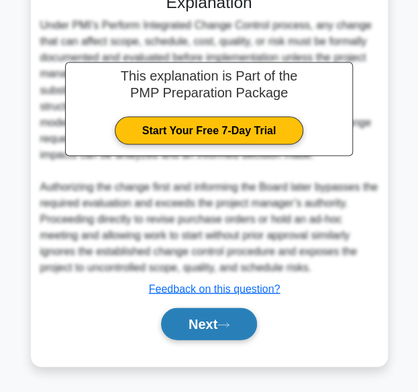
click at [229, 324] on icon at bounding box center [223, 324] width 12 height 7
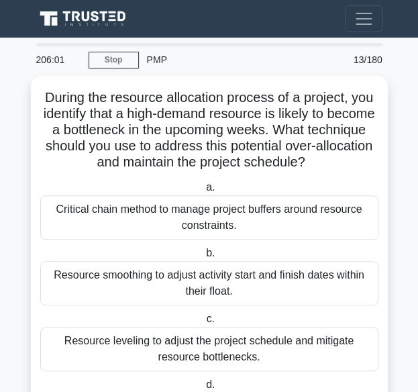
scroll to position [91, 0]
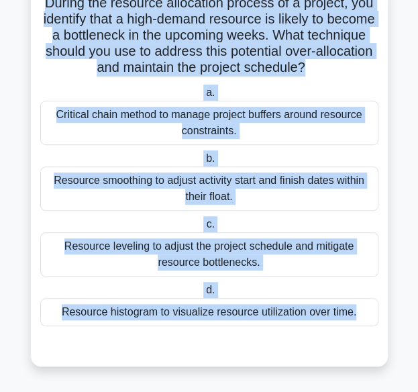
drag, startPoint x: 38, startPoint y: 94, endPoint x: 338, endPoint y: 349, distance: 394.0
click at [338, 349] on div "During the resource allocation process of a project, you identify that a high-d…" at bounding box center [209, 174] width 346 height 374
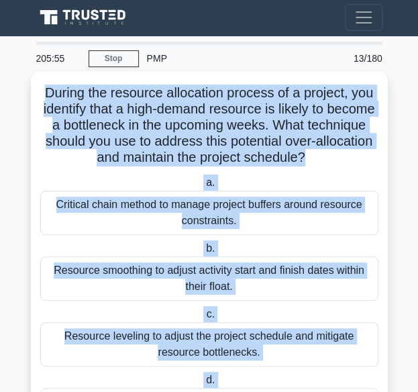
scroll to position [0, 0]
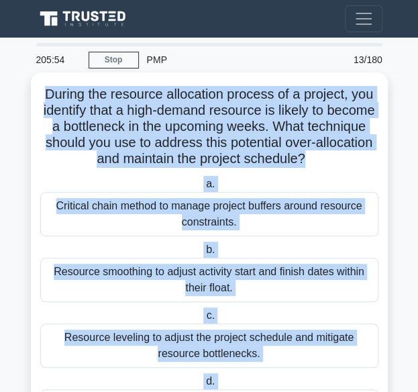
click at [137, 105] on h5 "During the resource allocation process of a project, you identify that a high-d…" at bounding box center [209, 127] width 341 height 82
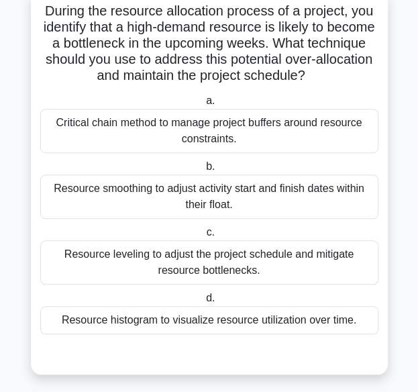
scroll to position [91, 0]
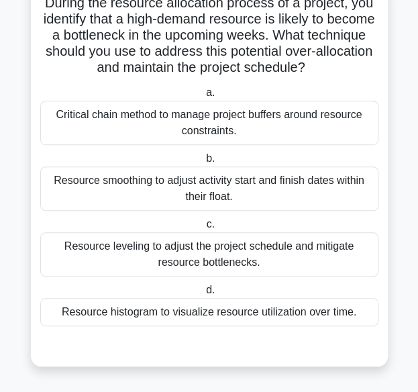
click at [109, 257] on div "Resource leveling to adjust the project schedule and mitigate resource bottlene…" at bounding box center [209, 254] width 338 height 44
click at [203, 229] on input "c. Resource leveling to adjust the project schedule and mitigate resource bottl…" at bounding box center [203, 224] width 0 height 9
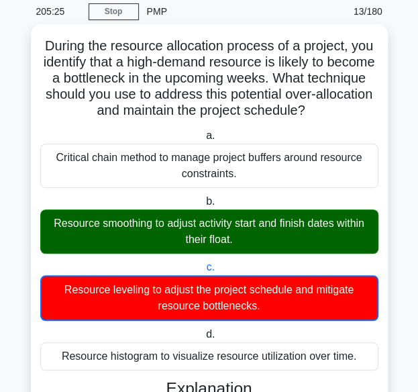
scroll to position [70, 0]
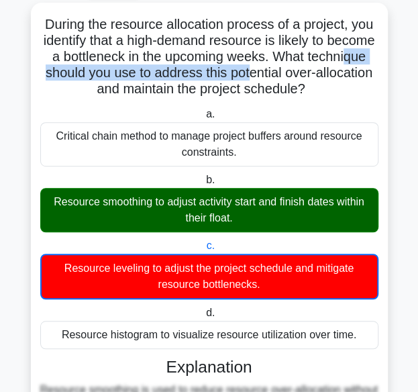
drag, startPoint x: 92, startPoint y: 76, endPoint x: 332, endPoint y: 78, distance: 240.1
click at [332, 78] on h5 "During the resource allocation process of a project, you identify that a high-d…" at bounding box center [209, 57] width 341 height 82
drag, startPoint x: 52, startPoint y: 92, endPoint x: 357, endPoint y: 95, distance: 305.2
click at [357, 95] on h5 "During the resource allocation process of a project, you identify that a high-d…" at bounding box center [209, 57] width 341 height 82
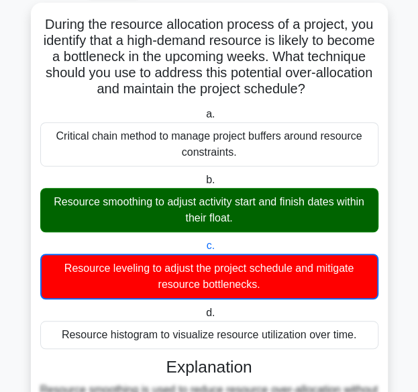
click at [321, 94] on icon ".spinner_0XTQ{transform-origin:center;animation:spinner_y6GP .75s linear infini…" at bounding box center [313, 90] width 16 height 16
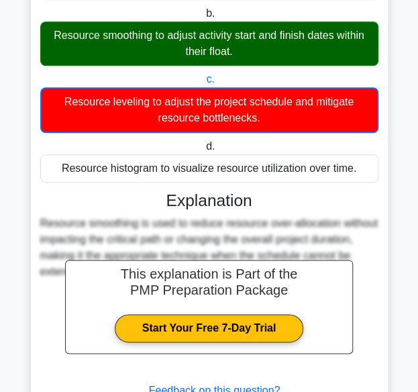
scroll to position [338, 0]
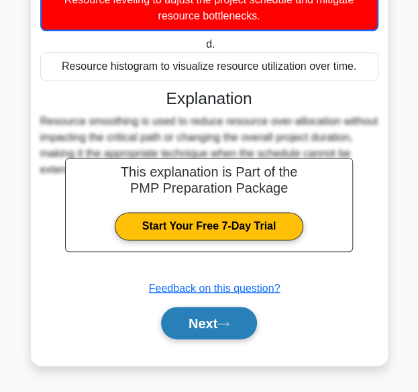
click at [237, 325] on button "Next" at bounding box center [209, 322] width 96 height 32
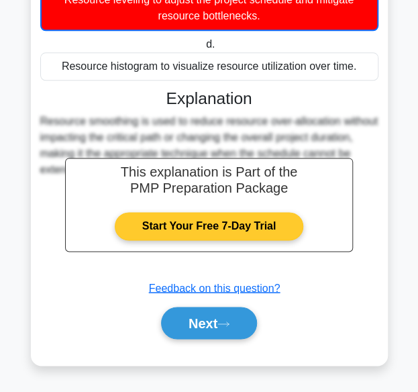
scroll to position [27, 0]
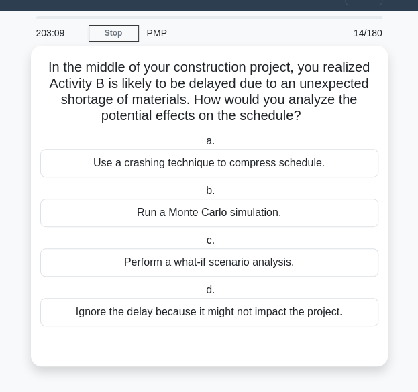
drag, startPoint x: 38, startPoint y: 64, endPoint x: 370, endPoint y: 311, distance: 413.3
click at [370, 311] on div "In the middle of your construction project, you realized Activity B is likely t…" at bounding box center [209, 206] width 346 height 310
click at [201, 60] on h5 "In the middle of your construction project, you realized Activity B is likely t…" at bounding box center [209, 92] width 341 height 66
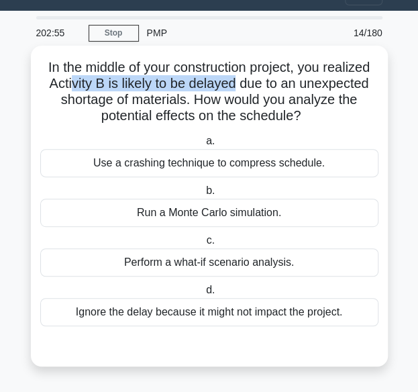
drag, startPoint x: 72, startPoint y: 84, endPoint x: 233, endPoint y: 85, distance: 161.0
click at [233, 85] on h5 "In the middle of your construction project, you realized Activity B is likely t…" at bounding box center [209, 92] width 341 height 66
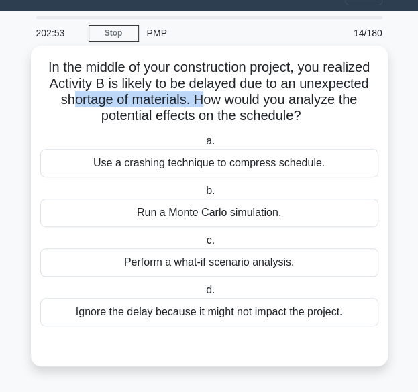
click at [199, 102] on h5 "In the middle of your construction project, you realized Activity B is likely t…" at bounding box center [209, 92] width 341 height 66
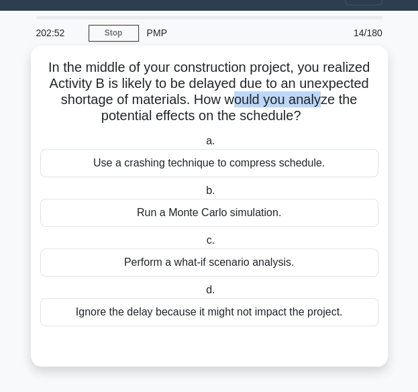
drag, startPoint x: 235, startPoint y: 100, endPoint x: 325, endPoint y: 99, distance: 89.9
click at [325, 99] on h5 "In the middle of your construction project, you realized Activity B is likely t…" at bounding box center [209, 92] width 341 height 66
click at [219, 260] on div "Perform a what-if scenario analysis." at bounding box center [209, 262] width 338 height 28
click at [203, 245] on input "c. Perform a what-if scenario analysis." at bounding box center [203, 240] width 0 height 9
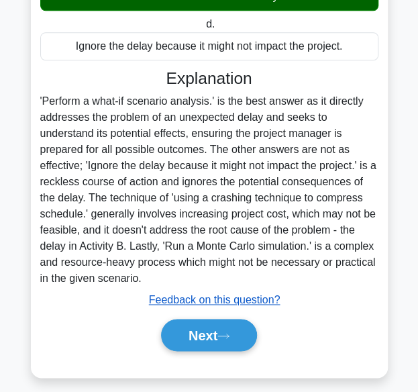
scroll to position [304, 0]
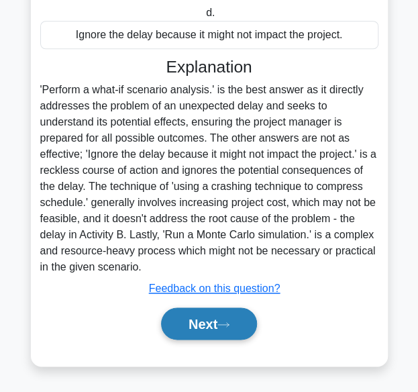
click at [221, 324] on button "Next" at bounding box center [209, 323] width 96 height 32
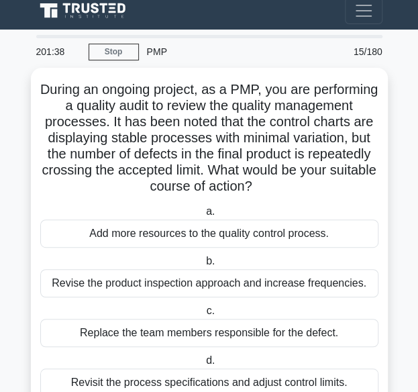
scroll to position [75, 0]
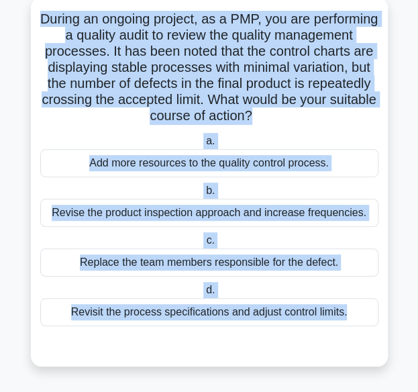
drag, startPoint x: 69, startPoint y: 87, endPoint x: 333, endPoint y: 345, distance: 369.4
click at [333, 345] on div "During an ongoing project, as a PMP, you are performing a quality audit to revi…" at bounding box center [209, 182] width 346 height 358
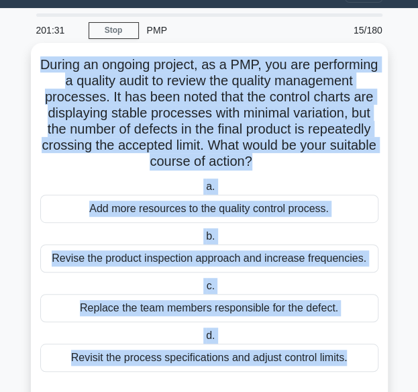
scroll to position [0, 0]
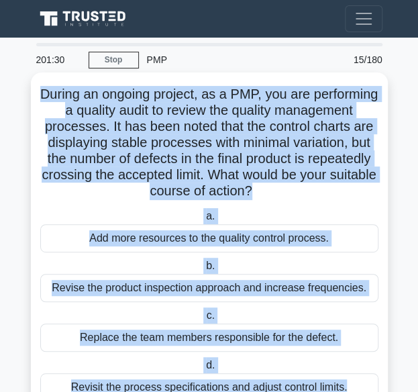
click at [236, 96] on h5 "During an ongoing project, as a PMP, you are performing a quality audit to revi…" at bounding box center [209, 143] width 341 height 114
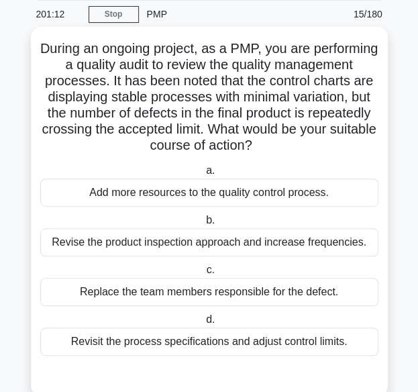
scroll to position [67, 0]
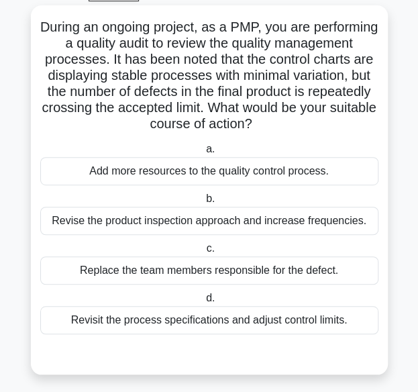
click at [235, 323] on div "Revisit the process specifications and adjust control limits." at bounding box center [209, 320] width 338 height 28
click at [203, 302] on input "d. Revisit the process specifications and adjust control limits." at bounding box center [203, 298] width 0 height 9
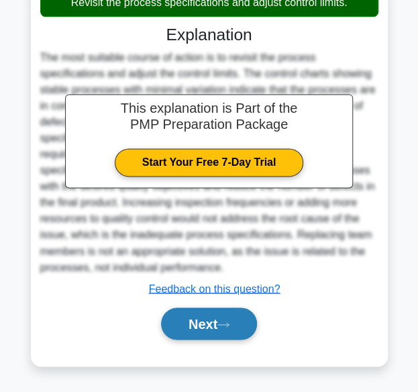
click at [229, 326] on icon at bounding box center [223, 324] width 12 height 7
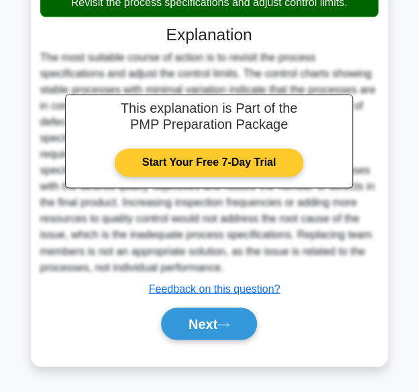
scroll to position [43, 0]
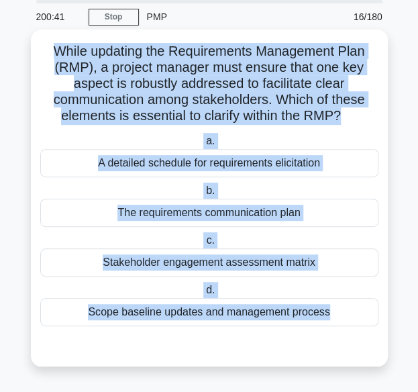
drag, startPoint x: 50, startPoint y: 49, endPoint x: 352, endPoint y: 340, distance: 419.8
click at [352, 340] on div "While updating the Requirements Management Plan (RMP), a project manager must e…" at bounding box center [209, 198] width 346 height 326
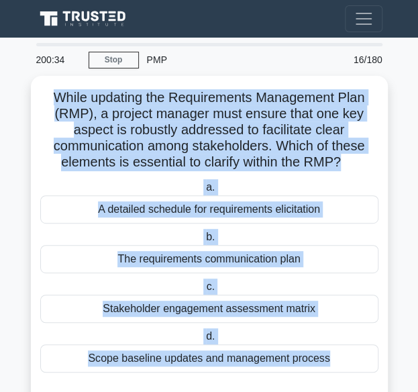
scroll to position [0, 0]
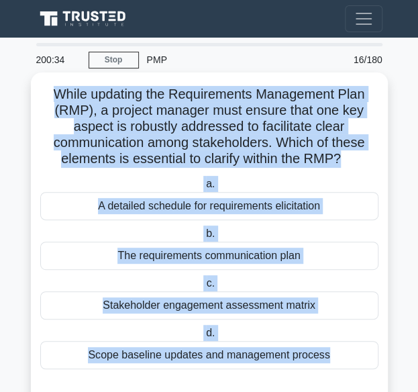
click at [162, 89] on h5 "While updating the Requirements Management Plan (RMP), a project manager must e…" at bounding box center [209, 127] width 341 height 82
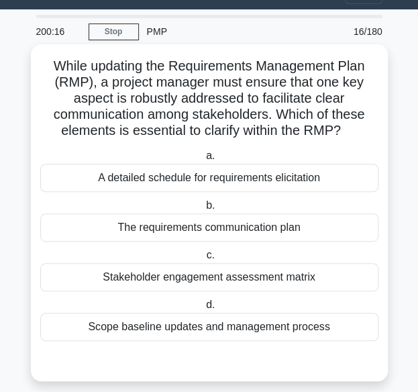
scroll to position [43, 0]
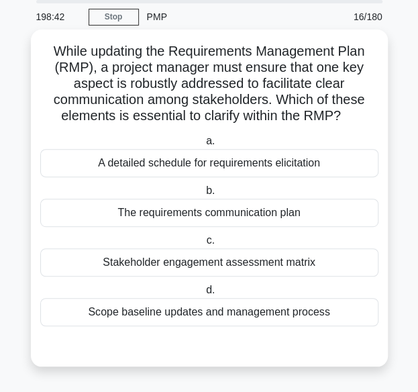
click at [180, 219] on div "The requirements communication plan" at bounding box center [209, 213] width 338 height 28
click at [203, 195] on input "b. The requirements communication plan" at bounding box center [203, 190] width 0 height 9
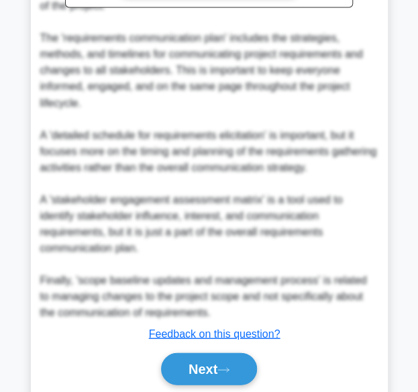
scroll to position [537, 0]
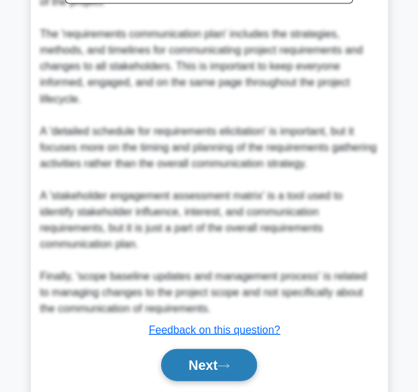
click at [209, 348] on button "Next" at bounding box center [209, 364] width 96 height 32
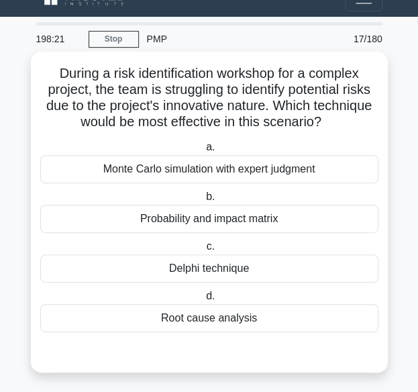
scroll to position [0, 0]
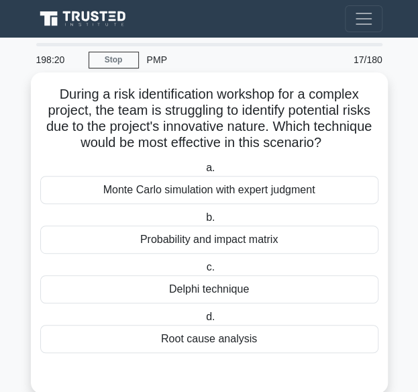
drag, startPoint x: 52, startPoint y: 94, endPoint x: 287, endPoint y: 352, distance: 349.0
click at [287, 352] on div "During a risk identification workshop for a complex project, the team is strugg…" at bounding box center [209, 233] width 346 height 310
click at [123, 93] on h5 "During a risk identification workshop for a complex project, the team is strugg…" at bounding box center [209, 119] width 341 height 66
click at [211, 294] on div "Delphi technique" at bounding box center [209, 289] width 338 height 28
click at [203, 272] on input "c. Delphi technique" at bounding box center [203, 267] width 0 height 9
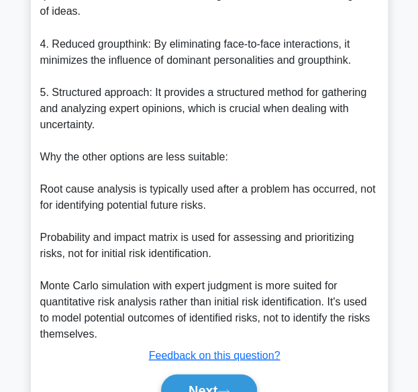
scroll to position [658, 0]
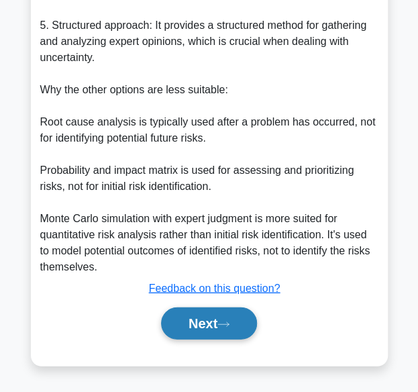
click at [236, 323] on button "Next" at bounding box center [209, 323] width 96 height 32
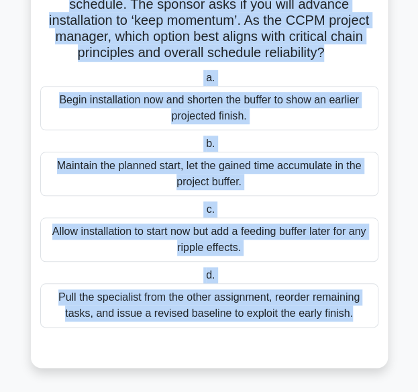
scroll to position [172, 0]
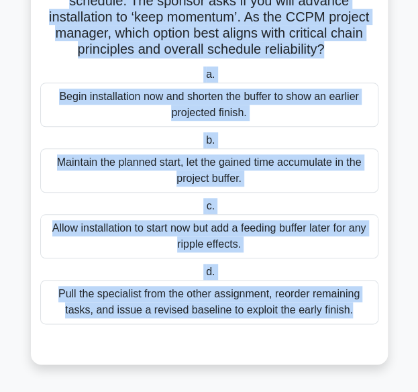
drag, startPoint x: 60, startPoint y: 98, endPoint x: 317, endPoint y: 360, distance: 366.6
click at [317, 360] on div "Testing on a critical chain task wraps up two days earlier than its 50-percent …" at bounding box center [209, 139] width 357 height 449
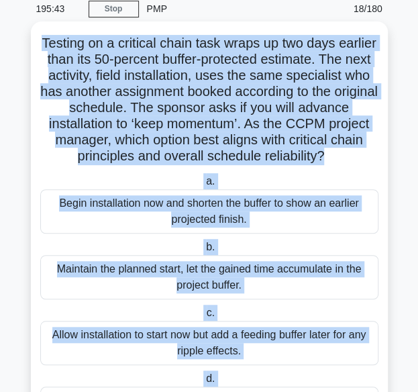
scroll to position [38, 0]
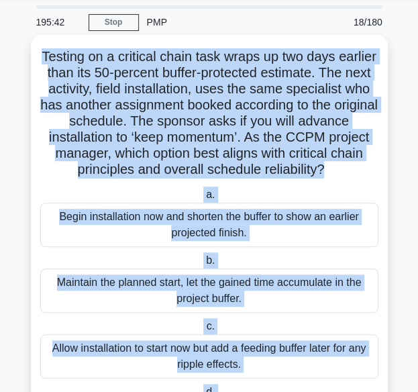
click at [75, 53] on h5 "Testing on a critical chain task wraps up two days earlier than its 50-percent …" at bounding box center [209, 113] width 341 height 130
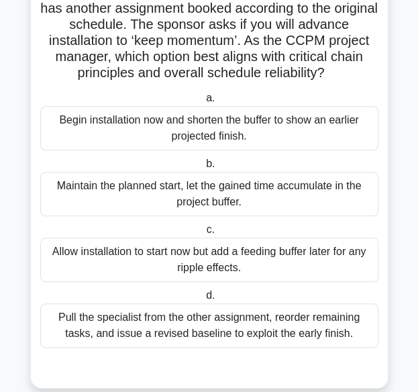
scroll to position [172, 0]
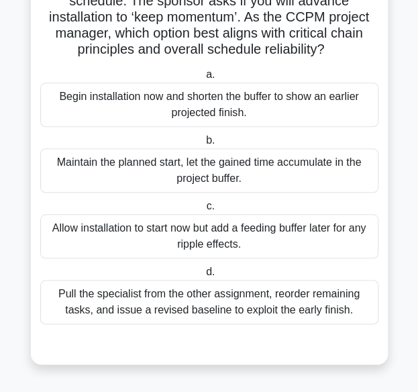
click at [238, 182] on div "Maintain the planned start, let the gained time accumulate in the project buffe…" at bounding box center [209, 170] width 338 height 44
click at [203, 145] on input "b. Maintain the planned start, let the gained time accumulate in the project bu…" at bounding box center [203, 140] width 0 height 9
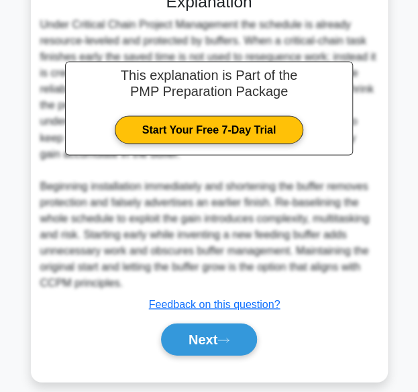
scroll to position [529, 0]
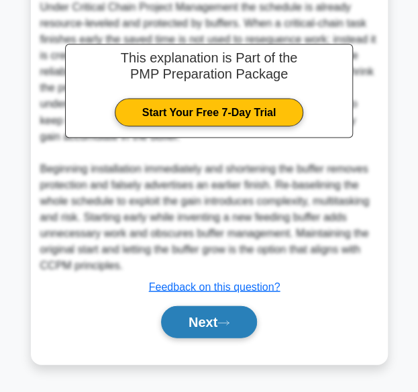
click at [223, 325] on icon at bounding box center [223, 322] width 12 height 7
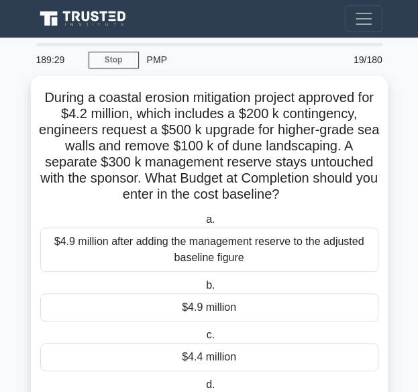
scroll to position [91, 0]
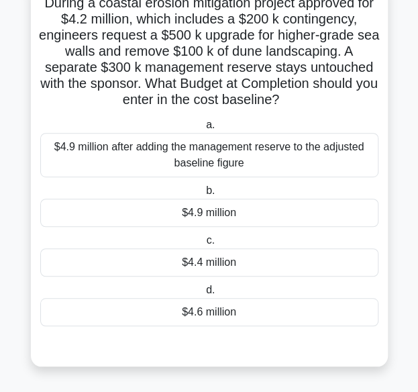
drag, startPoint x: 43, startPoint y: 93, endPoint x: 278, endPoint y: 311, distance: 320.4
click at [278, 311] on div "During a coastal erosion mitigation project approved for $4.2 million, which in…" at bounding box center [209, 174] width 346 height 374
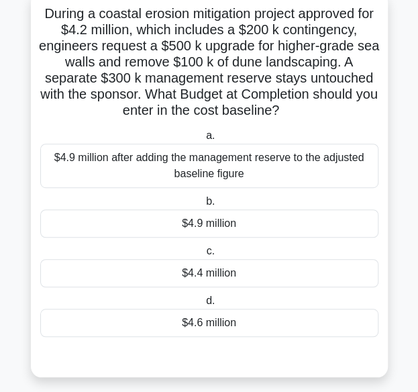
scroll to position [0, 0]
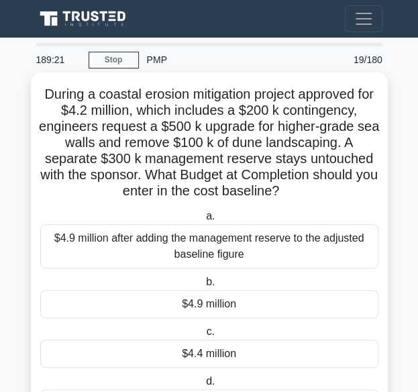
click at [115, 97] on h5 "During a coastal erosion mitigation project approved for $4.2 million, which in…" at bounding box center [209, 143] width 341 height 114
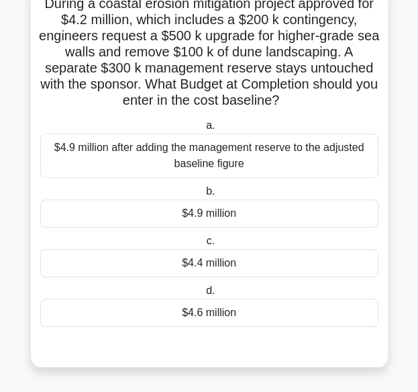
scroll to position [91, 0]
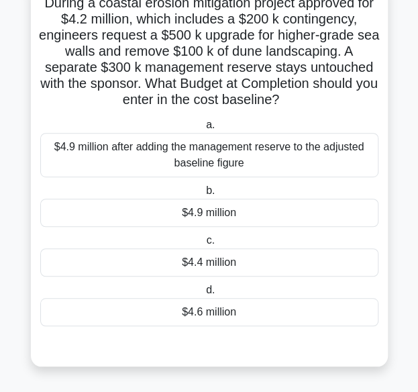
drag, startPoint x: 206, startPoint y: 263, endPoint x: 193, endPoint y: 259, distance: 13.4
click at [206, 263] on div "$4.4 million" at bounding box center [209, 262] width 338 height 28
click at [203, 245] on input "c. $4.4 million" at bounding box center [203, 240] width 0 height 9
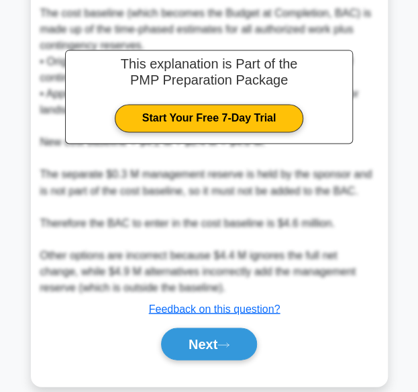
scroll to position [467, 0]
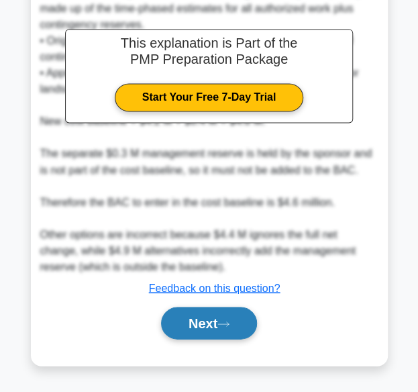
click at [211, 331] on button "Next" at bounding box center [209, 322] width 96 height 32
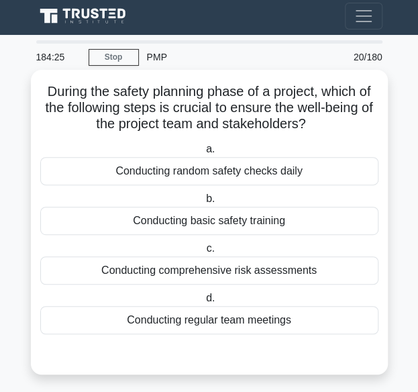
scroll to position [0, 0]
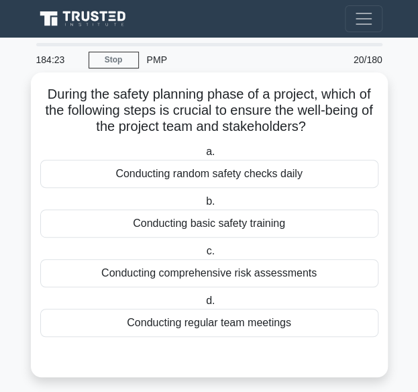
drag, startPoint x: 38, startPoint y: 91, endPoint x: 313, endPoint y: 324, distance: 360.2
click at [313, 324] on div "During the safety planning phase of a project, which of the following steps is …" at bounding box center [209, 225] width 346 height 294
click at [87, 100] on h5 "During the safety planning phase of a project, which of the following steps is …" at bounding box center [209, 111] width 341 height 50
click at [181, 271] on div "Conducting comprehensive risk assessments" at bounding box center [209, 273] width 338 height 28
click at [203, 256] on input "c. Conducting comprehensive risk assessments" at bounding box center [203, 251] width 0 height 9
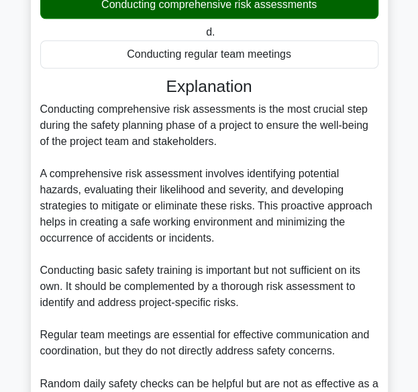
scroll to position [416, 0]
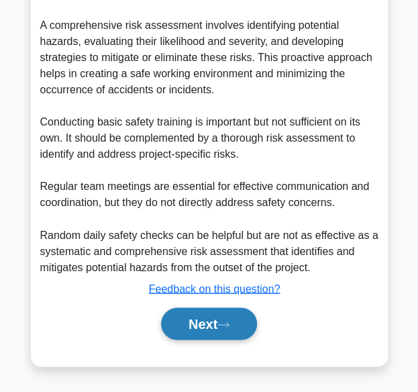
click at [237, 333] on button "Next" at bounding box center [209, 323] width 96 height 32
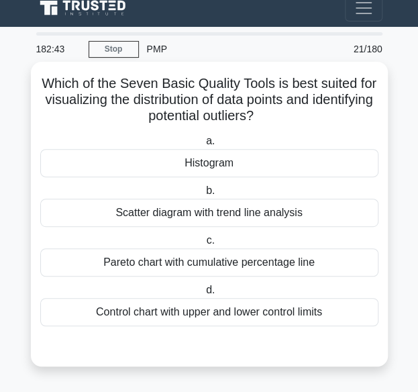
drag, startPoint x: 38, startPoint y: 84, endPoint x: 344, endPoint y: 319, distance: 386.5
click at [344, 319] on div "Which of the Seven Basic Quality Tools is best suited for visualizing the distr…" at bounding box center [209, 214] width 346 height 294
click at [71, 133] on label "a. Histogram" at bounding box center [209, 155] width 338 height 44
click at [203, 137] on input "a. Histogram" at bounding box center [203, 141] width 0 height 9
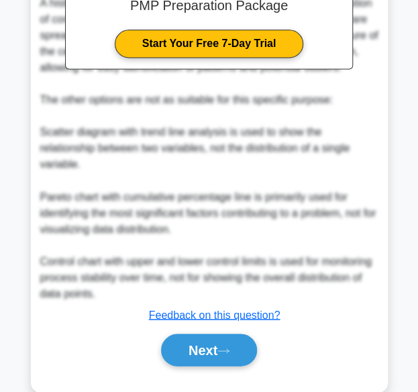
scroll to position [465, 0]
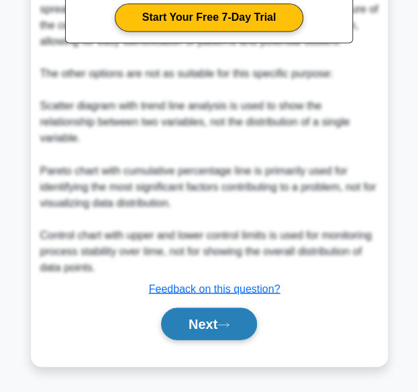
click at [236, 321] on button "Next" at bounding box center [209, 323] width 96 height 32
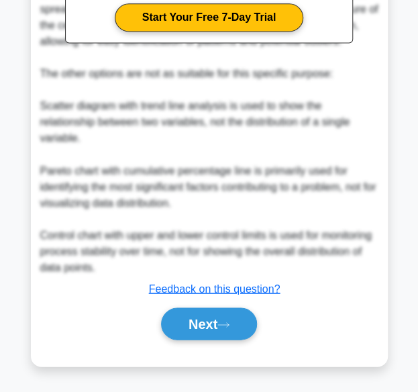
scroll to position [43, 0]
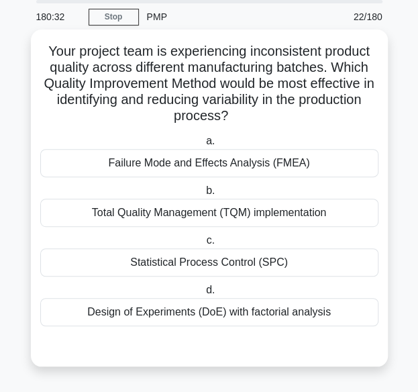
drag, startPoint x: 48, startPoint y: 54, endPoint x: 337, endPoint y: 314, distance: 388.5
click at [337, 314] on div "Your project team is experiencing inconsistent product quality across different…" at bounding box center [209, 198] width 346 height 326
click at [133, 68] on h5 "Your project team is experiencing inconsistent product quality across different…" at bounding box center [209, 84] width 341 height 82
click at [230, 268] on div "Statistical Process Control (SPC)" at bounding box center [209, 262] width 338 height 28
click at [203, 245] on input "c. Statistical Process Control (SPC)" at bounding box center [203, 240] width 0 height 9
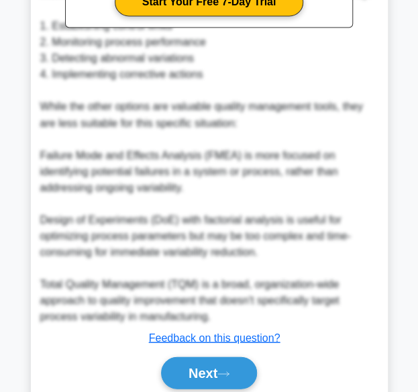
scroll to position [561, 0]
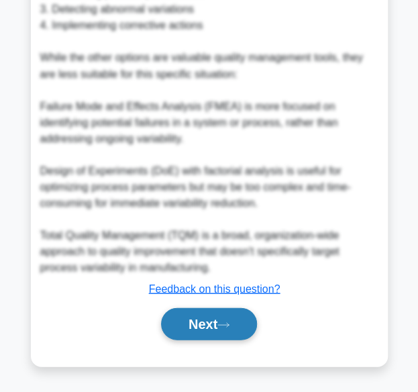
click at [212, 320] on button "Next" at bounding box center [209, 323] width 96 height 32
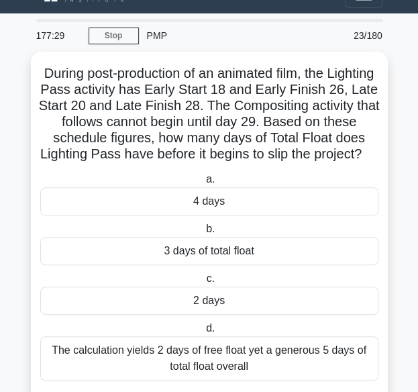
scroll to position [91, 0]
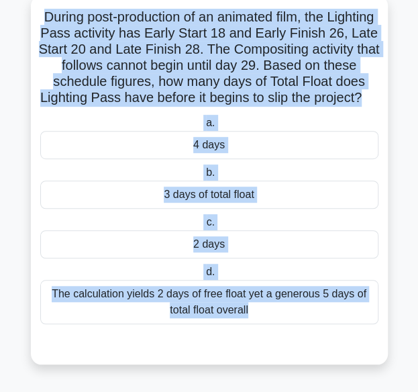
drag, startPoint x: 56, startPoint y: 61, endPoint x: 297, endPoint y: 333, distance: 363.5
click at [297, 333] on div "During post-production of an animated film, the Lighting Pass activity has Earl…" at bounding box center [209, 180] width 346 height 358
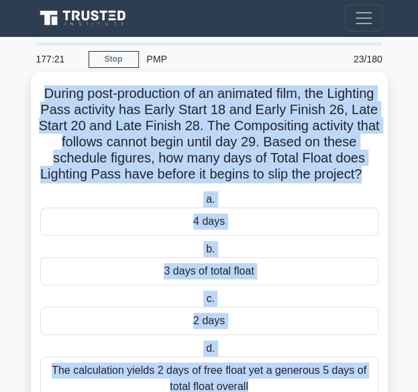
scroll to position [0, 0]
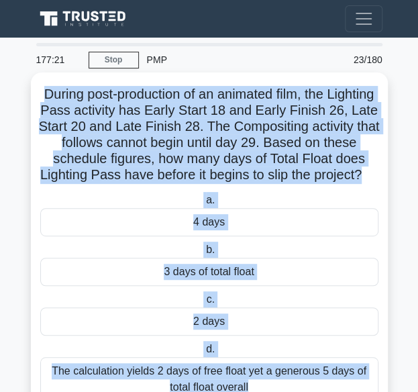
click at [179, 82] on div "During post-production of an animated film, the Lighting Pass activity has Earl…" at bounding box center [209, 257] width 346 height 358
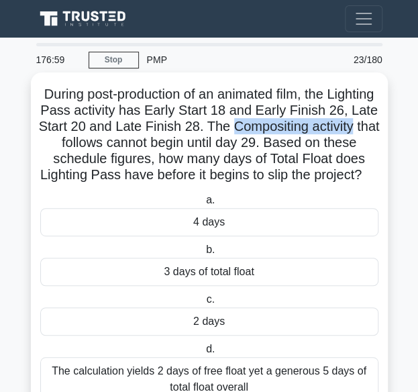
drag, startPoint x: 292, startPoint y: 127, endPoint x: 91, endPoint y: 145, distance: 202.0
click at [91, 145] on h5 "During post-production of an animated film, the Lighting Pass activity has Earl…" at bounding box center [209, 135] width 341 height 98
drag, startPoint x: 170, startPoint y: 159, endPoint x: 180, endPoint y: 159, distance: 9.4
click at [170, 159] on h5 "During post-production of an animated film, the Lighting Pass activity has Earl…" at bounding box center [209, 135] width 341 height 98
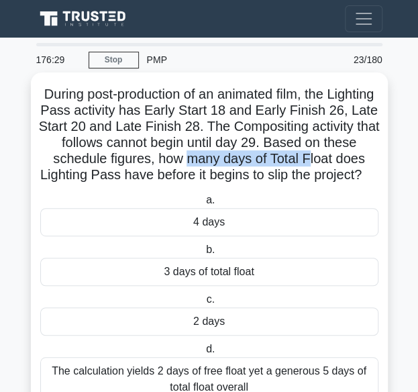
drag, startPoint x: 229, startPoint y: 160, endPoint x: 355, endPoint y: 159, distance: 125.4
click at [355, 159] on h5 "During post-production of an animated film, the Lighting Pass activity has Earl…" at bounding box center [209, 135] width 341 height 98
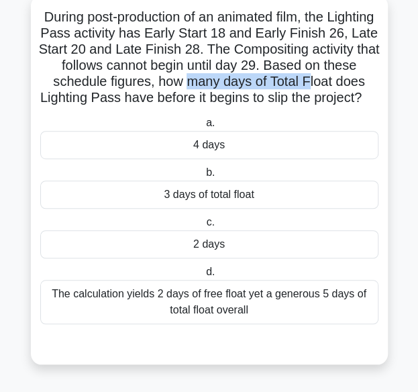
scroll to position [91, 0]
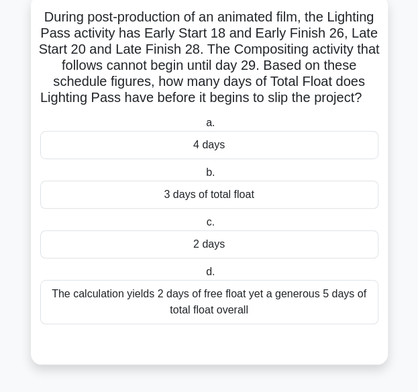
click at [235, 247] on div "2 days" at bounding box center [209, 244] width 338 height 28
click at [203, 227] on input "c. 2 days" at bounding box center [203, 222] width 0 height 9
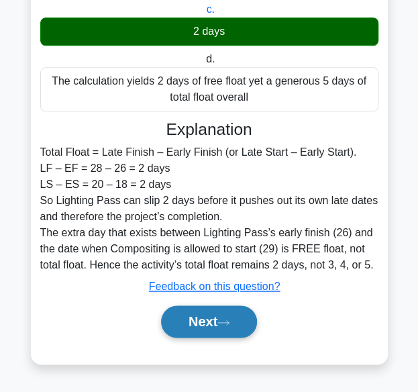
scroll to position [304, 0]
click at [225, 325] on icon at bounding box center [223, 322] width 12 height 7
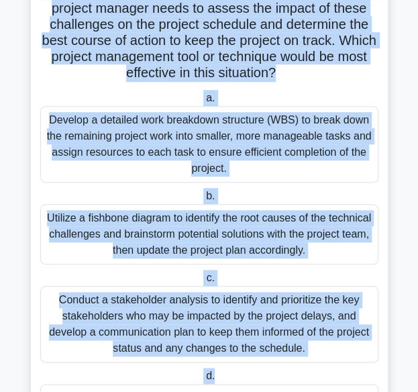
scroll to position [300, 0]
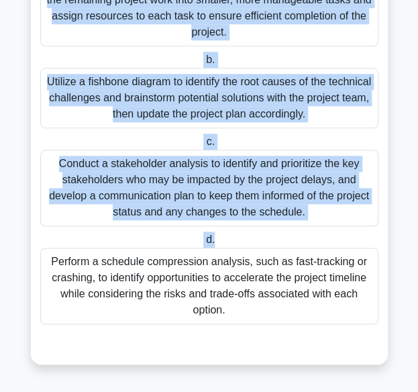
drag, startPoint x: 59, startPoint y: 92, endPoint x: 339, endPoint y: 324, distance: 363.4
click at [339, 324] on div "A project manager is overseeing a software development project with a tight dea…" at bounding box center [209, 74] width 346 height 567
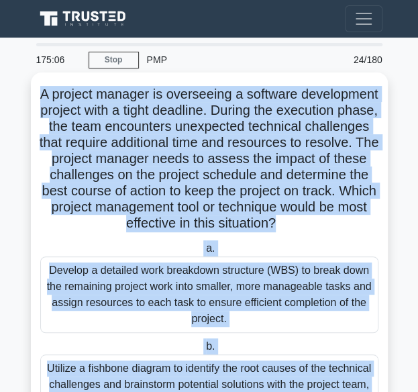
click at [101, 97] on h5 "A project manager is overseeing a software development project with a tight dea…" at bounding box center [209, 159] width 341 height 146
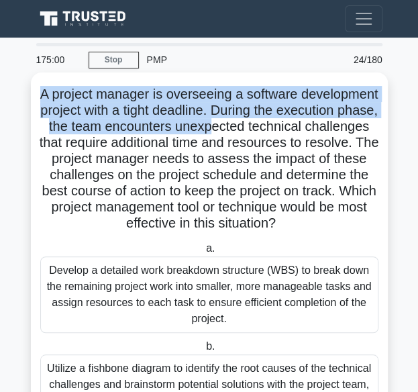
drag, startPoint x: 71, startPoint y: 93, endPoint x: 329, endPoint y: 129, distance: 260.2
click at [329, 129] on h5 "A project manager is overseeing a software development project with a tight dea…" at bounding box center [209, 159] width 341 height 146
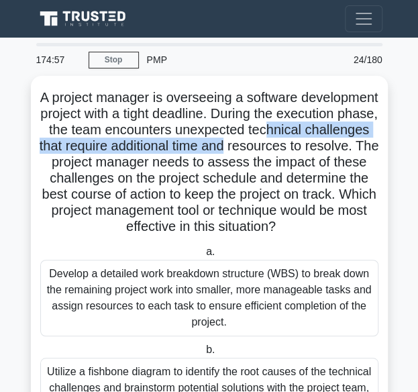
drag, startPoint x: 65, startPoint y: 142, endPoint x: 388, endPoint y: 147, distance: 322.6
click at [388, 147] on form "A project manager is overseeing a software development project with a tight dea…" at bounding box center [209, 373] width 362 height 594
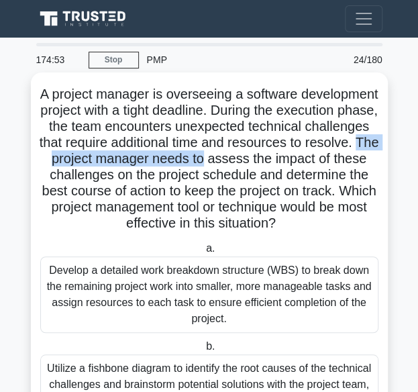
drag, startPoint x: 181, startPoint y: 160, endPoint x: 380, endPoint y: 158, distance: 198.5
click at [380, 158] on div "A project manager is overseeing a software development project with a tight dea…" at bounding box center [209, 361] width 346 height 567
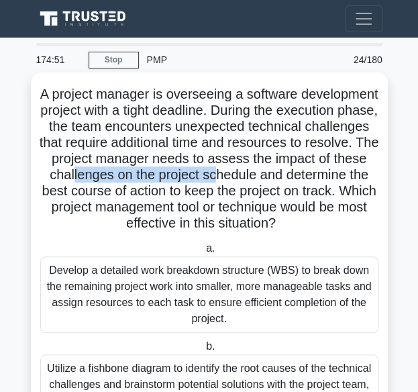
drag, startPoint x: 62, startPoint y: 184, endPoint x: 239, endPoint y: 171, distance: 177.5
click at [237, 171] on h5 "A project manager is overseeing a software development project with a tight dea…" at bounding box center [209, 159] width 341 height 146
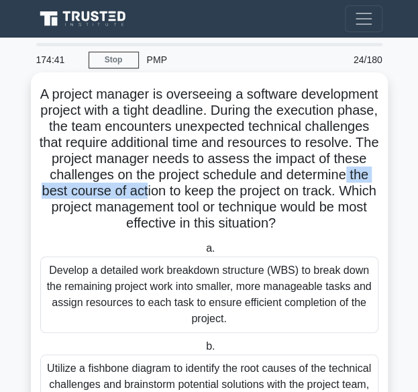
drag, startPoint x: 197, startPoint y: 194, endPoint x: 331, endPoint y: 185, distance: 134.4
click at [330, 186] on h5 "A project manager is overseeing a software development project with a tight dea…" at bounding box center [209, 159] width 341 height 146
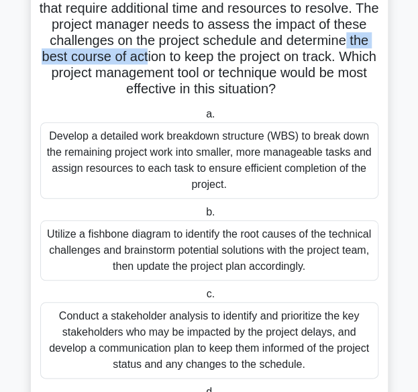
scroll to position [67, 0]
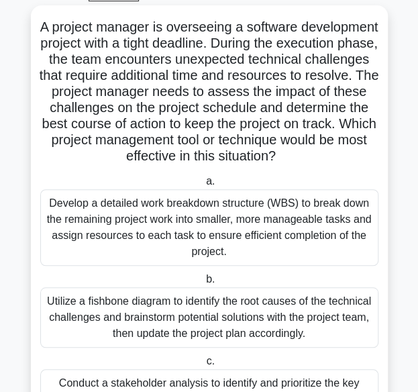
click at [294, 157] on h5 "A project manager is overseeing a software development project with a tight dea…" at bounding box center [209, 92] width 341 height 146
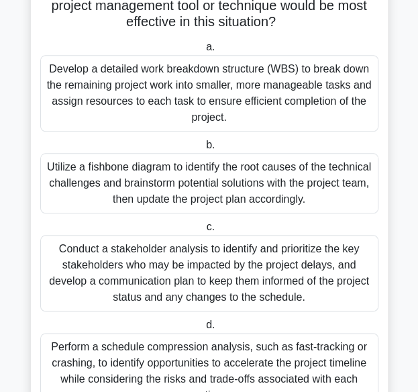
scroll to position [268, 0]
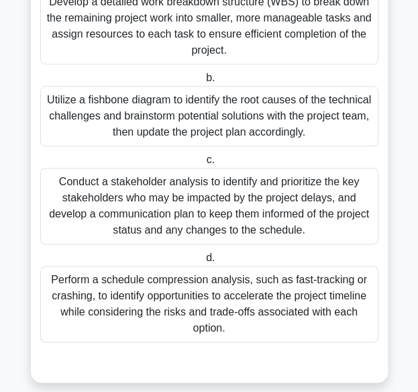
click at [155, 315] on div "Perform a schedule compression analysis, such as fast-tracking or crashing, to …" at bounding box center [209, 304] width 338 height 76
click at [203, 262] on input "d. Perform a schedule compression analysis, such as fast-tracking or crashing, …" at bounding box center [203, 258] width 0 height 9
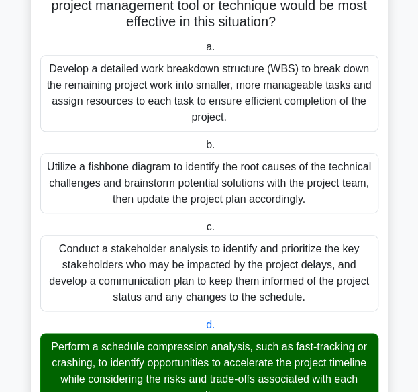
scroll to position [67, 0]
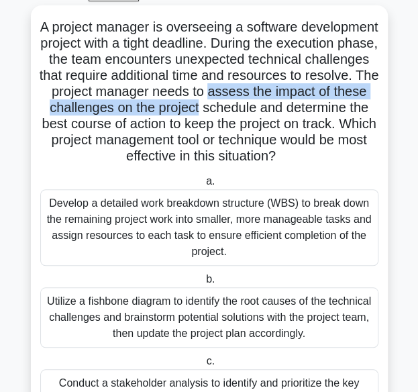
drag, startPoint x: 52, startPoint y: 109, endPoint x: 370, endPoint y: 109, distance: 318.6
click at [370, 109] on h5 "A project manager is overseeing a software development project with a tight dea…" at bounding box center [209, 92] width 341 height 146
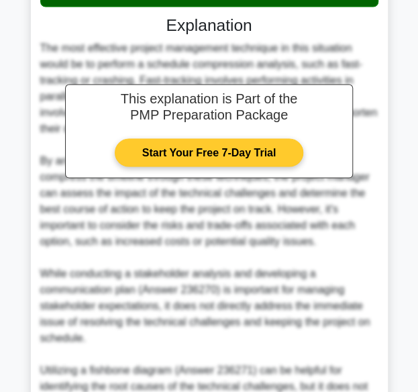
scroll to position [835, 0]
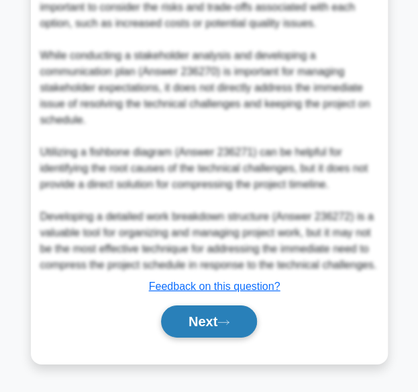
click at [247, 321] on button "Next" at bounding box center [209, 321] width 96 height 32
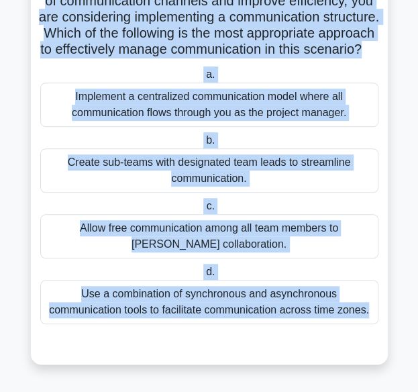
scroll to position [139, 0]
drag, startPoint x: 60, startPoint y: 93, endPoint x: 290, endPoint y: 331, distance: 331.5
click at [290, 331] on div "Your project team consists of 12 members working remotely from different locati…" at bounding box center [209, 155] width 346 height 406
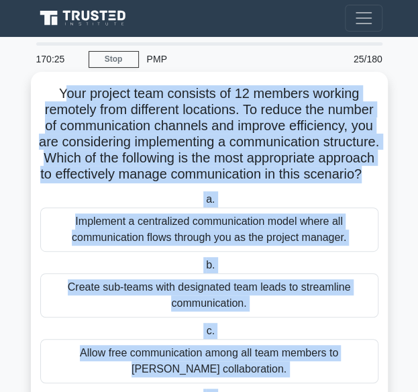
scroll to position [0, 0]
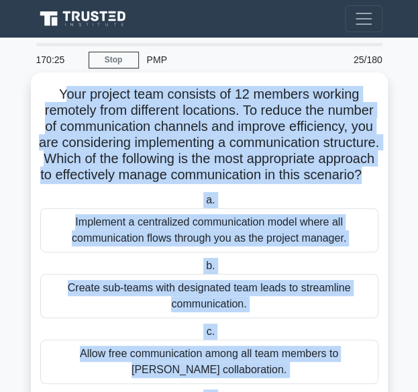
click at [124, 93] on h5 "Your project team consists of 12 members working remotely from different locati…" at bounding box center [209, 135] width 341 height 98
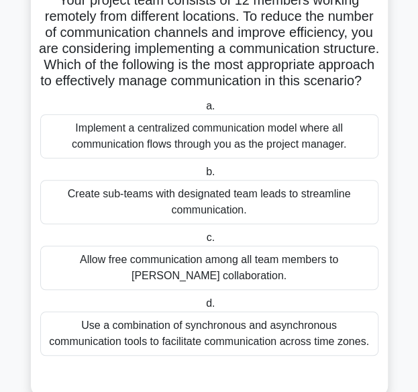
scroll to position [72, 0]
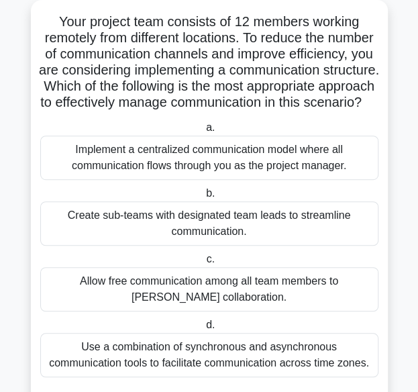
click at [169, 245] on div "Create sub-teams with designated team leads to streamline communication." at bounding box center [209, 223] width 338 height 44
click at [203, 198] on input "b. Create sub-teams with designated team leads to streamline communication." at bounding box center [203, 193] width 0 height 9
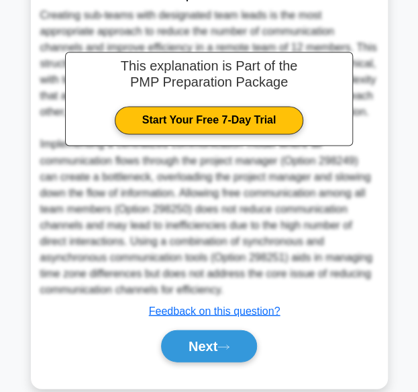
scroll to position [513, 0]
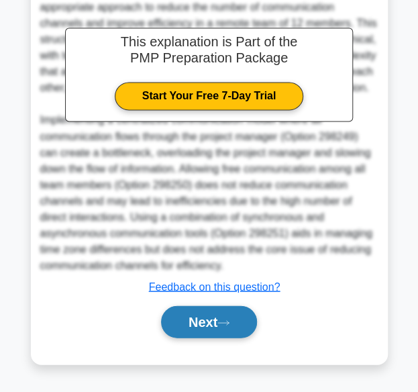
click at [237, 325] on button "Next" at bounding box center [209, 321] width 96 height 32
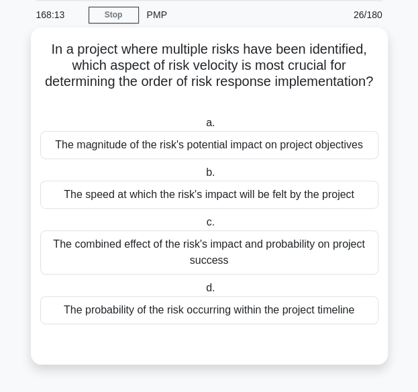
scroll to position [43, 0]
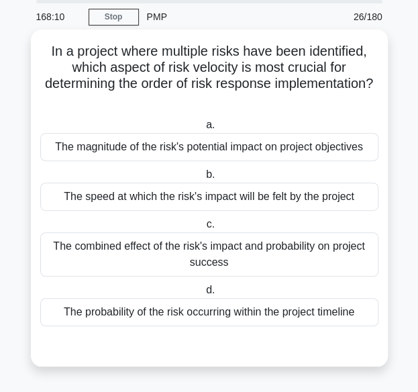
drag, startPoint x: 40, startPoint y: 49, endPoint x: 374, endPoint y: 313, distance: 425.9
click at [374, 313] on div "In a project where multiple risks have been identified, which aspect of risk ve…" at bounding box center [209, 198] width 346 height 326
click at [85, 56] on h5 "In a project where multiple risks have been identified, which aspect of risk ve…" at bounding box center [209, 76] width 341 height 66
click at [163, 202] on div "The speed at which the risk's impact will be felt by the project" at bounding box center [209, 196] width 338 height 28
click at [203, 179] on input "b. The speed at which the risk's impact will be felt by the project" at bounding box center [203, 174] width 0 height 9
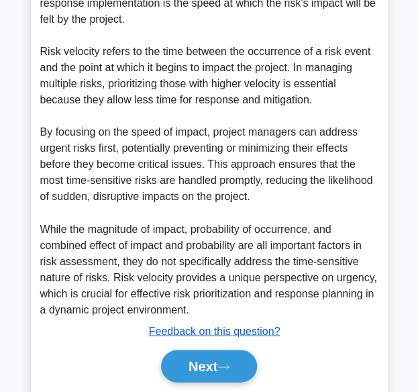
scroll to position [465, 0]
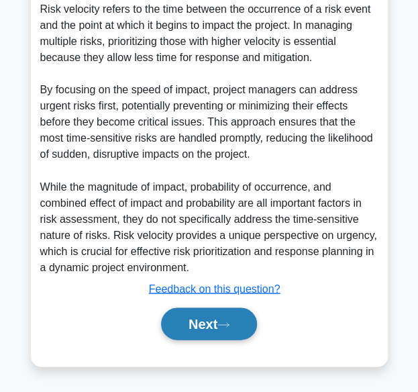
click at [235, 327] on button "Next" at bounding box center [209, 323] width 96 height 32
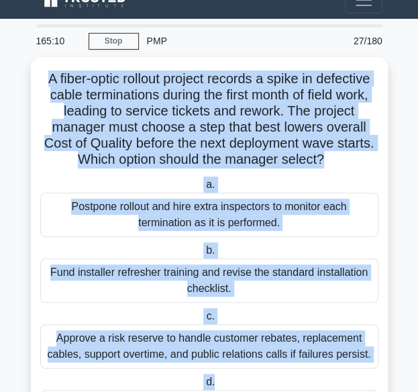
scroll to position [123, 0]
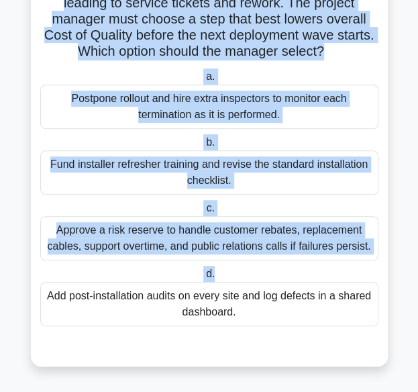
drag, startPoint x: 40, startPoint y: 96, endPoint x: 349, endPoint y: 320, distance: 381.8
click at [349, 320] on div "A fiber-optic rollout project records a spike in defective cable terminations d…" at bounding box center [209, 157] width 346 height 406
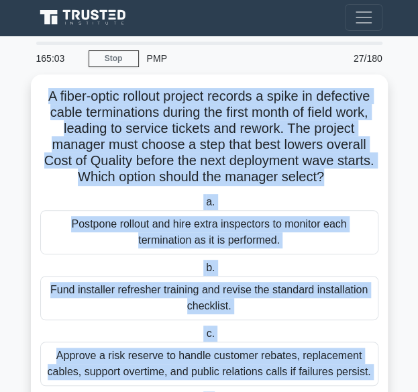
scroll to position [0, 0]
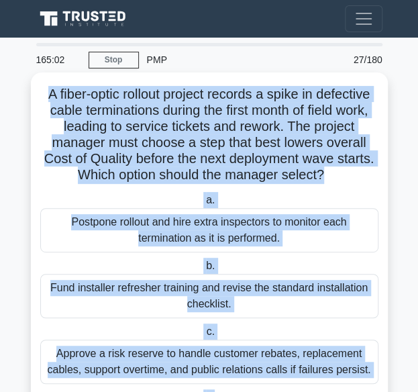
click at [113, 97] on h5 "A fiber-optic rollout project records a spike in defective cable terminations d…" at bounding box center [209, 135] width 341 height 98
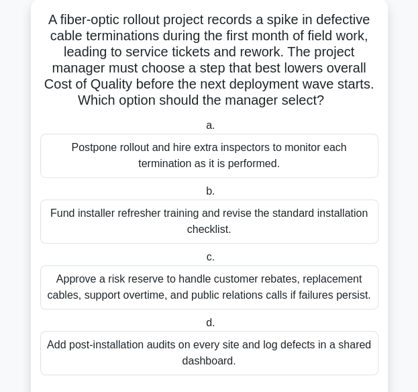
scroll to position [123, 0]
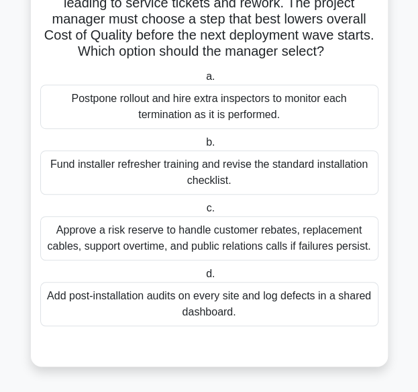
click at [148, 180] on div "Fund installer refresher training and revise the standard installation checklis…" at bounding box center [209, 172] width 338 height 44
click at [203, 147] on input "b. Fund installer refresher training and revise the standard installation check…" at bounding box center [203, 142] width 0 height 9
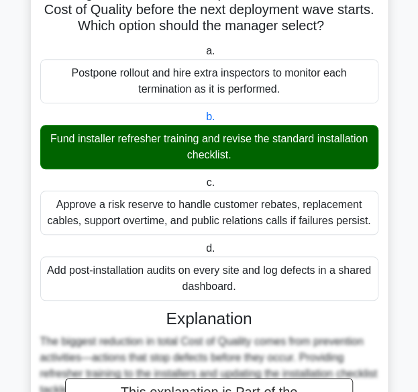
scroll to position [190, 0]
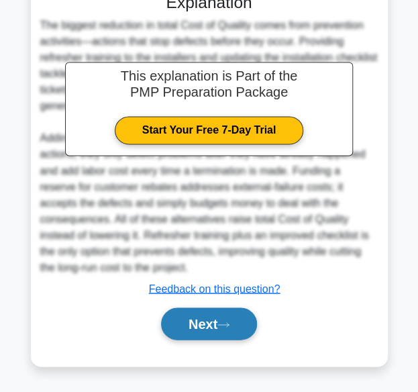
click at [220, 317] on button "Next" at bounding box center [209, 323] width 96 height 32
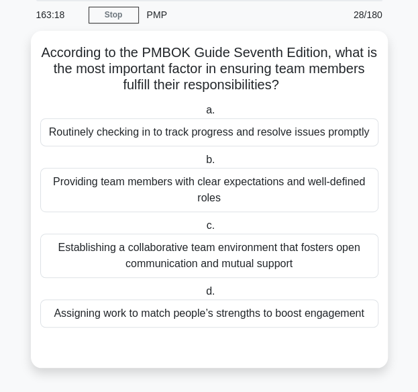
scroll to position [43, 0]
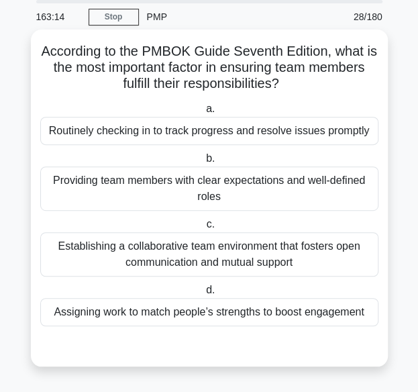
drag, startPoint x: 36, startPoint y: 54, endPoint x: 372, endPoint y: 325, distance: 431.6
click at [372, 325] on div "According to the PMBOK Guide Seventh Edition, what is the most important factor…" at bounding box center [209, 198] width 346 height 326
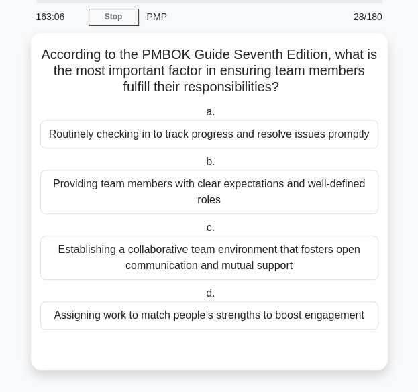
click at [404, 107] on main "163:06 Stop PMP Master 28/180 According to the PMBOK Guide Seventh Edition, wha…" at bounding box center [209, 194] width 418 height 399
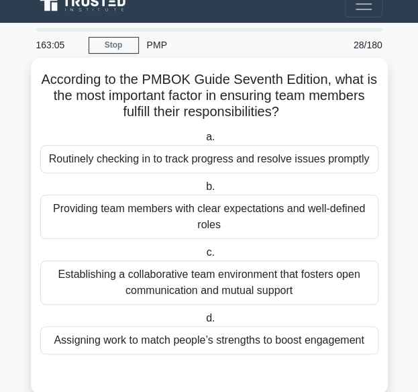
scroll to position [0, 0]
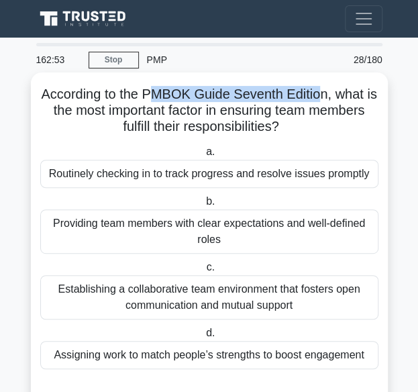
drag, startPoint x: 156, startPoint y: 95, endPoint x: 323, endPoint y: 92, distance: 166.4
click at [323, 92] on h5 "According to the PMBOK Guide Seventh Edition, what is the most important factor…" at bounding box center [209, 111] width 341 height 50
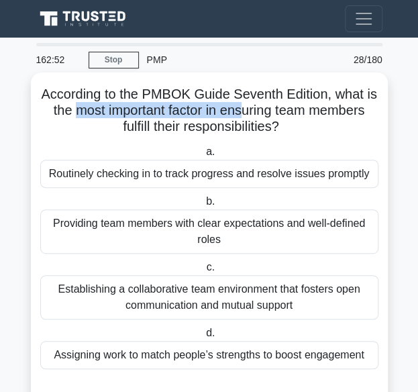
drag, startPoint x: 72, startPoint y: 114, endPoint x: 245, endPoint y: 112, distance: 172.4
click at [245, 112] on h5 "According to the PMBOK Guide Seventh Edition, what is the most important factor…" at bounding box center [209, 111] width 341 height 50
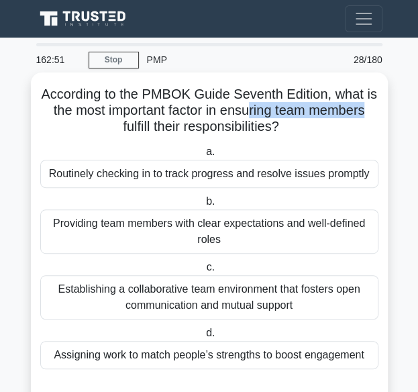
drag, startPoint x: 251, startPoint y: 112, endPoint x: 378, endPoint y: 111, distance: 127.4
click at [378, 111] on h5 "According to the PMBOK Guide Seventh Edition, what is the most important factor…" at bounding box center [209, 111] width 341 height 50
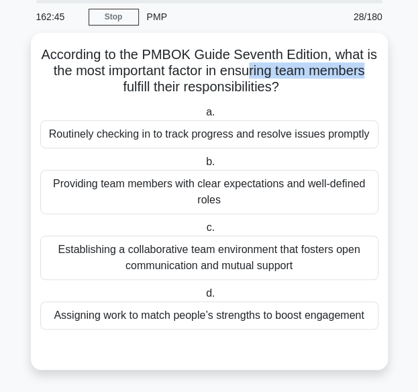
scroll to position [43, 0]
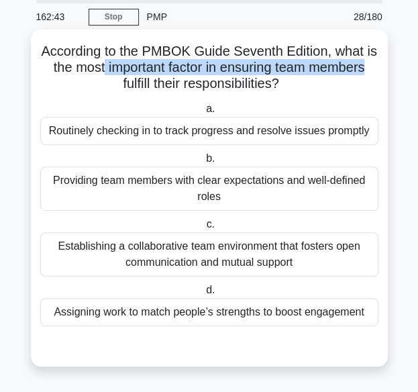
drag, startPoint x: 99, startPoint y: 65, endPoint x: 376, endPoint y: 72, distance: 276.4
click at [376, 72] on h5 "According to the PMBOK Guide Seventh Edition, what is the most important factor…" at bounding box center [209, 68] width 341 height 50
drag, startPoint x: 126, startPoint y: 78, endPoint x: 296, endPoint y: 80, distance: 170.4
click at [296, 80] on h5 "According to the PMBOK Guide Seventh Edition, what is the most important factor…" at bounding box center [209, 68] width 341 height 50
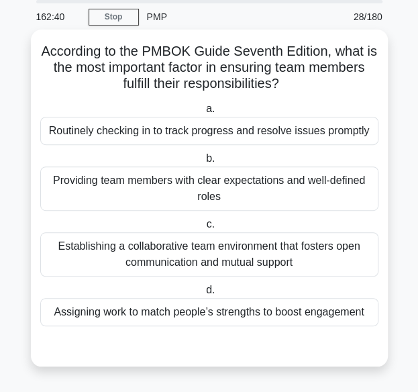
click at [122, 194] on div "Providing team members with clear expectations and well-defined roles" at bounding box center [209, 188] width 338 height 44
click at [203, 163] on input "b. Providing team members with clear expectations and well-defined roles" at bounding box center [203, 158] width 0 height 9
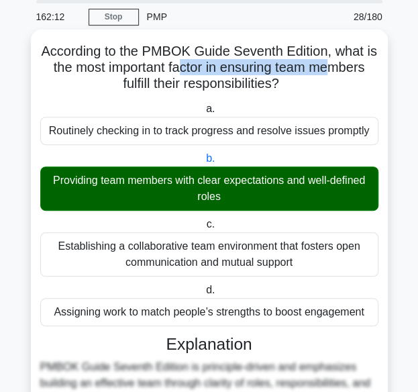
drag, startPoint x: 182, startPoint y: 70, endPoint x: 304, endPoint y: 71, distance: 122.7
click at [332, 68] on h5 "According to the PMBOK Guide Seventh Edition, what is the most important factor…" at bounding box center [209, 68] width 341 height 50
drag, startPoint x: 105, startPoint y: 87, endPoint x: 283, endPoint y: 88, distance: 178.4
click at [283, 88] on h5 "According to the PMBOK Guide Seventh Edition, what is the most important factor…" at bounding box center [209, 68] width 341 height 50
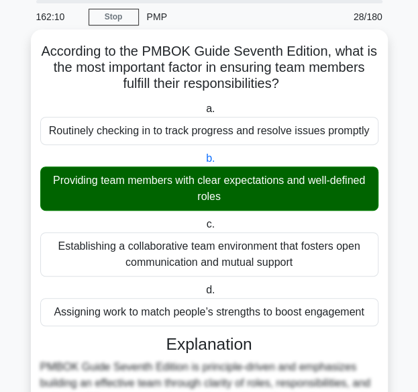
click at [295, 88] on icon ".spinner_0XTQ{transform-origin:center;animation:spinner_y6GP .75s linear infini…" at bounding box center [287, 84] width 16 height 16
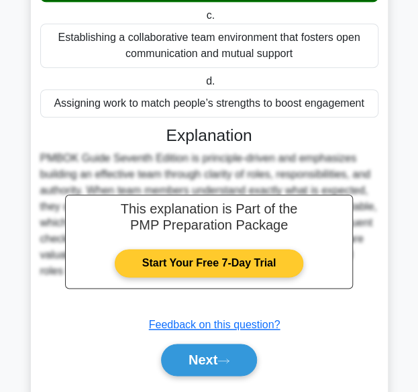
scroll to position [288, 0]
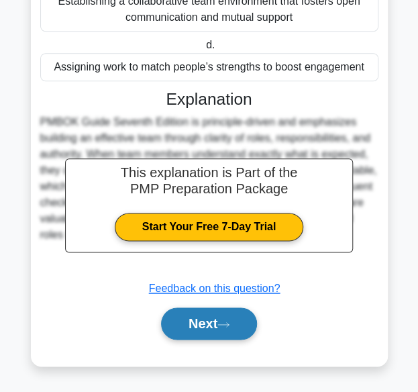
click at [215, 331] on button "Next" at bounding box center [209, 323] width 96 height 32
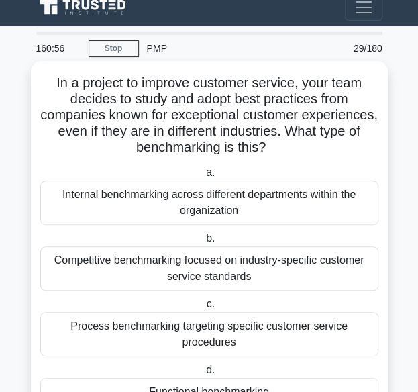
scroll to position [36, 0]
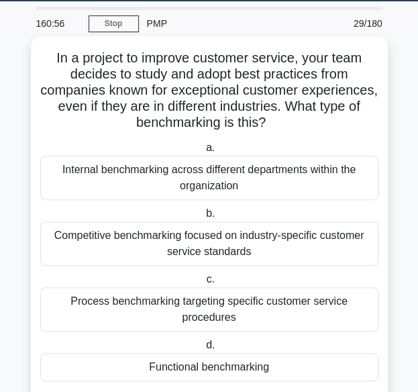
drag, startPoint x: 39, startPoint y: 91, endPoint x: 339, endPoint y: 366, distance: 406.8
click at [339, 366] on div "In a project to improve customer service, your team decides to study and adopt …" at bounding box center [209, 229] width 346 height 374
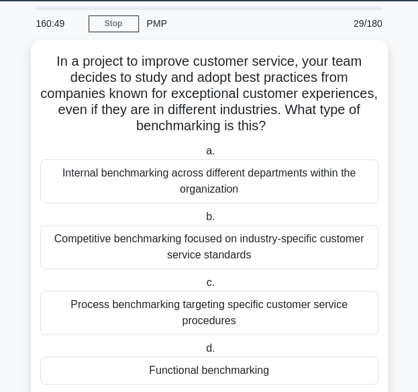
click at [393, 136] on main "160:49 Stop PMP Master 29/180 In a project to improve customer service, your te…" at bounding box center [209, 224] width 418 height 447
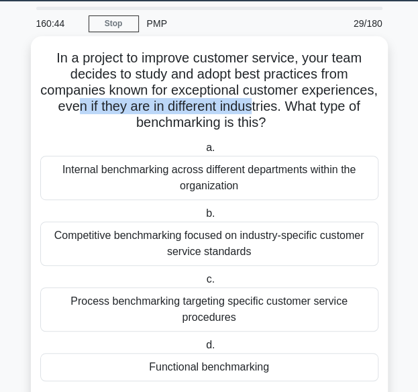
drag, startPoint x: 153, startPoint y: 105, endPoint x: 333, endPoint y: 103, distance: 179.8
click at [333, 103] on h5 "In a project to improve customer service, your team decides to study and adopt …" at bounding box center [209, 91] width 341 height 82
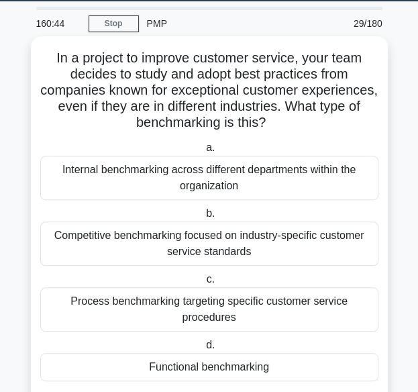
click at [334, 126] on h5 "In a project to improve customer service, your team decides to study and adopt …" at bounding box center [209, 91] width 341 height 82
click at [182, 363] on div "Functional benchmarking" at bounding box center [209, 367] width 338 height 28
click at [203, 349] on input "d. Functional benchmarking" at bounding box center [203, 345] width 0 height 9
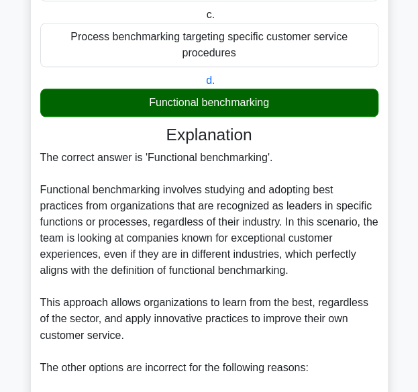
scroll to position [304, 0]
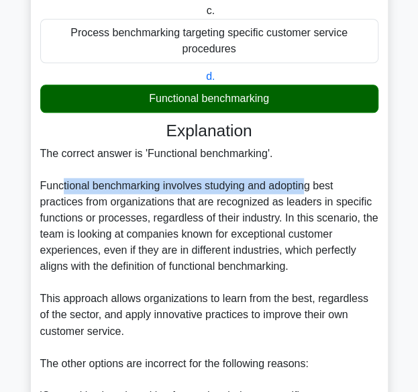
drag, startPoint x: 80, startPoint y: 190, endPoint x: 304, endPoint y: 192, distance: 223.3
click at [304, 192] on div "The correct answer is 'Functional benchmarking'. Functional benchmarking involv…" at bounding box center [209, 387] width 338 height 483
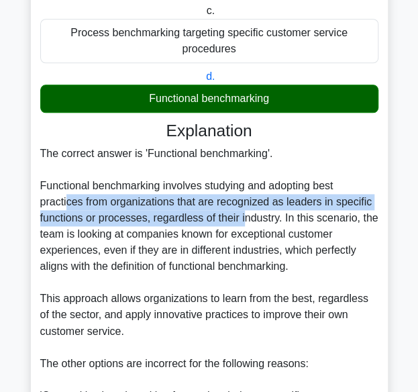
drag, startPoint x: 66, startPoint y: 203, endPoint x: 294, endPoint y: 208, distance: 228.1
click at [245, 209] on div "The correct answer is 'Functional benchmarking'. Functional benchmarking involv…" at bounding box center [209, 387] width 338 height 483
click at [307, 207] on div "The correct answer is 'Functional benchmarking'. Functional benchmarking involv…" at bounding box center [209, 387] width 338 height 483
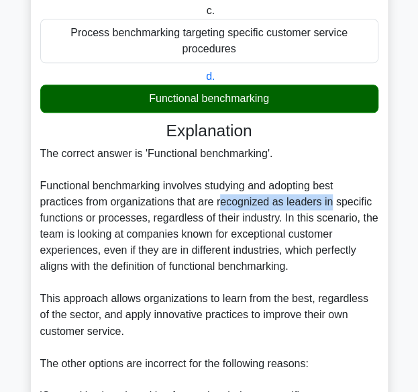
drag, startPoint x: 221, startPoint y: 198, endPoint x: 331, endPoint y: 207, distance: 110.4
click at [331, 207] on div "The correct answer is 'Functional benchmarking'. Functional benchmarking involv…" at bounding box center [209, 387] width 338 height 483
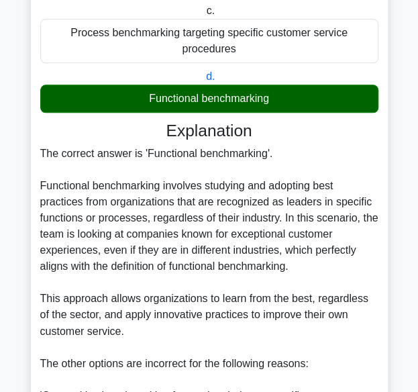
click at [317, 241] on div "The correct answer is 'Functional benchmarking'. Functional benchmarking involv…" at bounding box center [209, 387] width 338 height 483
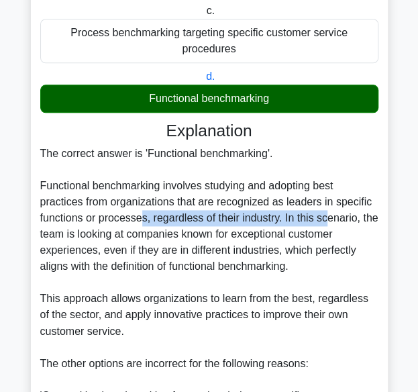
drag, startPoint x: 139, startPoint y: 221, endPoint x: 325, endPoint y: 219, distance: 185.8
click at [325, 219] on div "The correct answer is 'Functional benchmarking'. Functional benchmarking involv…" at bounding box center [209, 387] width 338 height 483
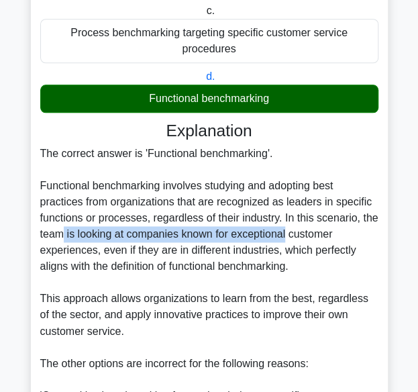
drag, startPoint x: 67, startPoint y: 233, endPoint x: 287, endPoint y: 234, distance: 220.0
click at [286, 234] on div "The correct answer is 'Functional benchmarking'. Functional benchmarking involv…" at bounding box center [209, 387] width 338 height 483
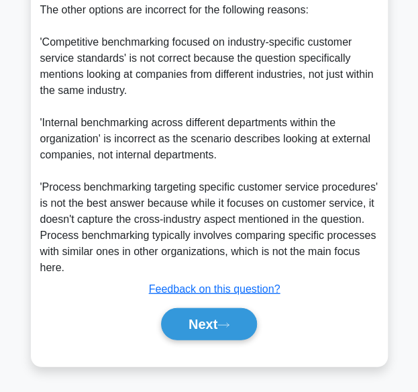
scroll to position [658, 0]
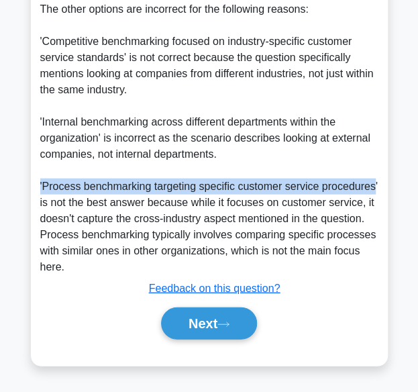
drag, startPoint x: 39, startPoint y: 184, endPoint x: 370, endPoint y: 186, distance: 330.6
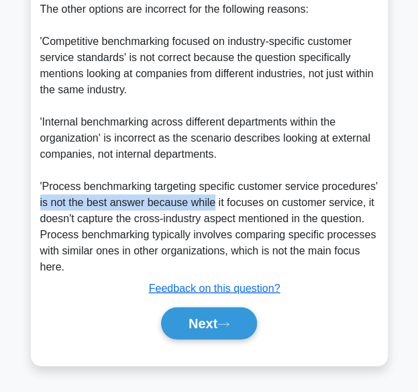
drag, startPoint x: 72, startPoint y: 203, endPoint x: 232, endPoint y: 203, distance: 159.6
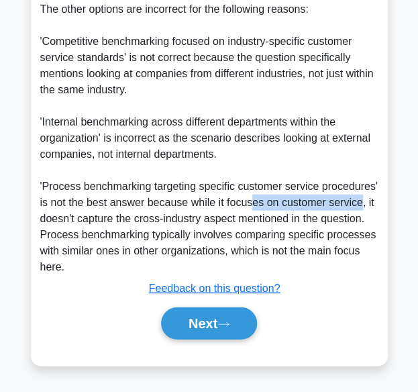
drag, startPoint x: 264, startPoint y: 200, endPoint x: 346, endPoint y: 203, distance: 81.9
click at [358, 203] on div "The correct answer is 'Functional benchmarking'. Functional benchmarking involv…" at bounding box center [209, 33] width 338 height 483
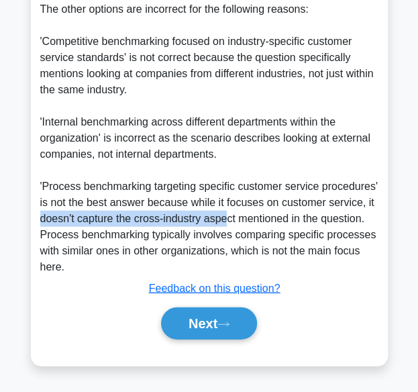
drag, startPoint x: 82, startPoint y: 220, endPoint x: 236, endPoint y: 221, distance: 154.3
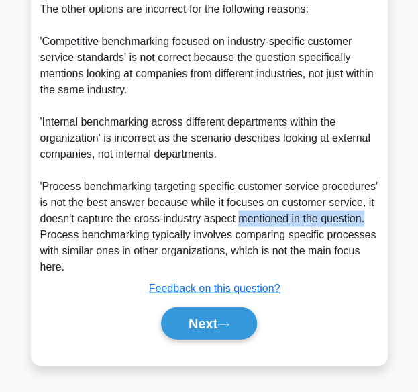
drag, startPoint x: 236, startPoint y: 220, endPoint x: 368, endPoint y: 220, distance: 131.4
click at [368, 220] on div "The correct answer is 'Functional benchmarking'. Functional benchmarking involv…" at bounding box center [209, 33] width 338 height 483
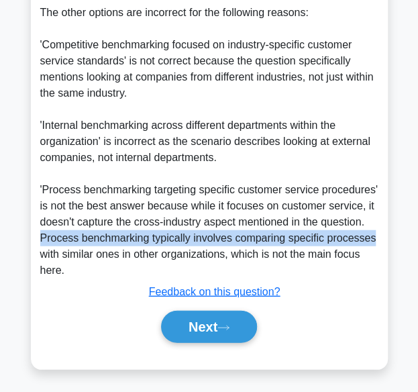
drag, startPoint x: 19, startPoint y: 230, endPoint x: 394, endPoint y: 237, distance: 375.0
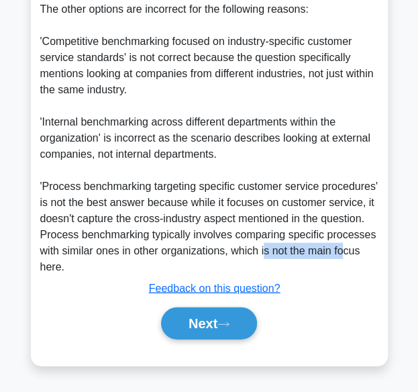
drag, startPoint x: 263, startPoint y: 254, endPoint x: 345, endPoint y: 252, distance: 82.5
click at [345, 252] on div "The correct answer is 'Functional benchmarking'. Functional benchmarking involv…" at bounding box center [209, 33] width 338 height 483
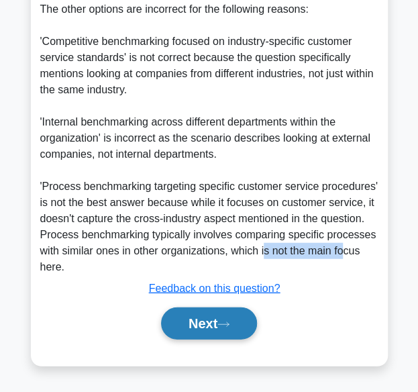
click at [223, 318] on button "Next" at bounding box center [209, 323] width 96 height 32
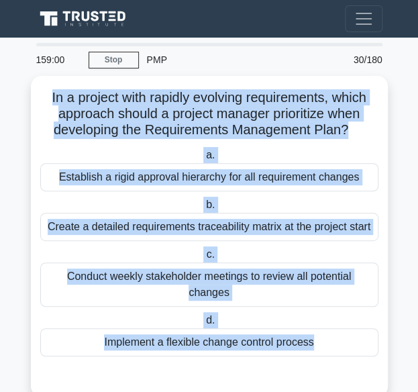
scroll to position [27, 0]
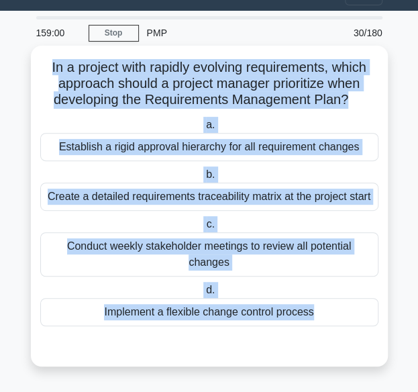
drag, startPoint x: 128, startPoint y: 135, endPoint x: 343, endPoint y: 347, distance: 302.6
click at [343, 347] on div "In a project with rapidly evolving requirements, which approach should a projec…" at bounding box center [209, 206] width 346 height 310
drag, startPoint x: 149, startPoint y: 81, endPoint x: 143, endPoint y: 85, distance: 7.3
click at [149, 81] on h5 "In a project with rapidly evolving requirements, which approach should a projec…" at bounding box center [209, 84] width 341 height 50
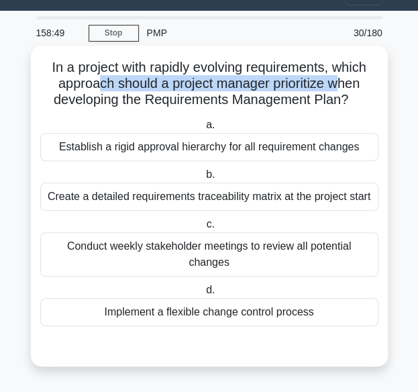
drag, startPoint x: 94, startPoint y: 88, endPoint x: 341, endPoint y: 84, distance: 246.8
click at [341, 84] on h5 "In a project with rapidly evolving requirements, which approach should a projec…" at bounding box center [209, 84] width 341 height 50
drag, startPoint x: 47, startPoint y: 105, endPoint x: 351, endPoint y: 95, distance: 304.7
click at [351, 95] on h5 "In a project with rapidly evolving requirements, which approach should a projec…" at bounding box center [209, 84] width 341 height 50
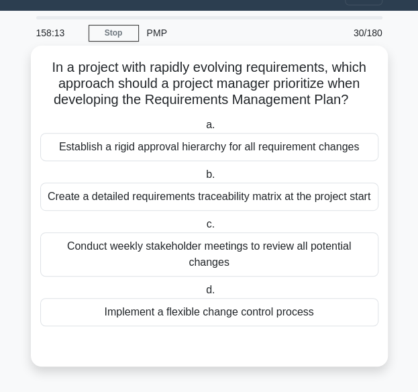
click at [237, 309] on div "Implement a flexible change control process" at bounding box center [209, 312] width 338 height 28
click at [203, 294] on input "d. Implement a flexible change control process" at bounding box center [203, 290] width 0 height 9
